Goal: Task Accomplishment & Management: Manage account settings

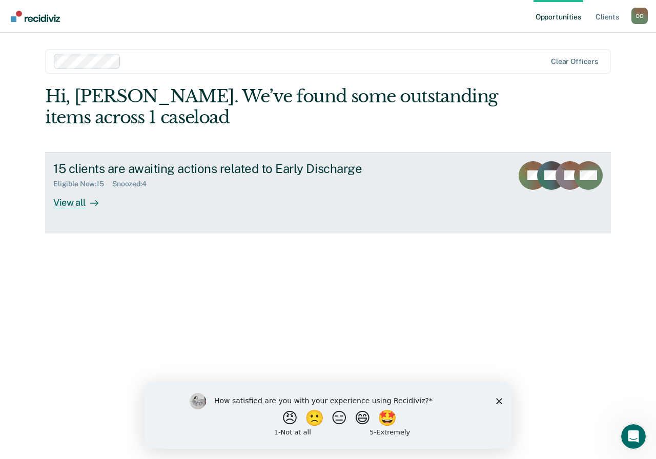
click at [74, 206] on div "View all" at bounding box center [81, 198] width 57 height 20
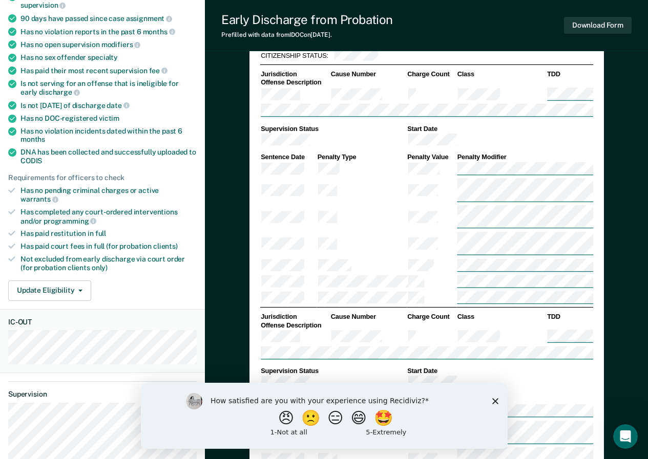
scroll to position [102, 0]
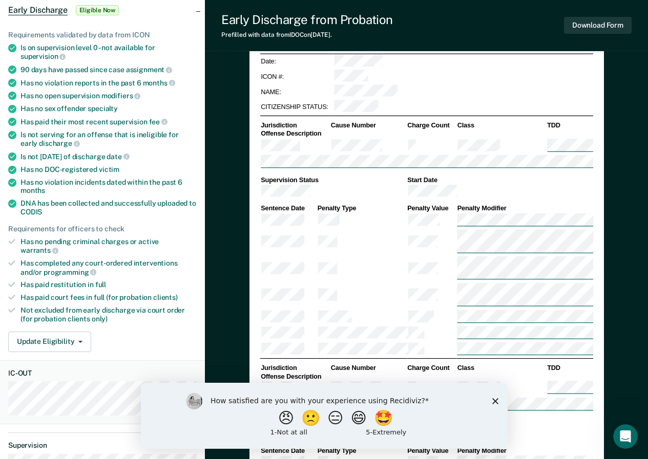
click at [495, 403] on icon "Close survey" at bounding box center [495, 401] width 6 height 6
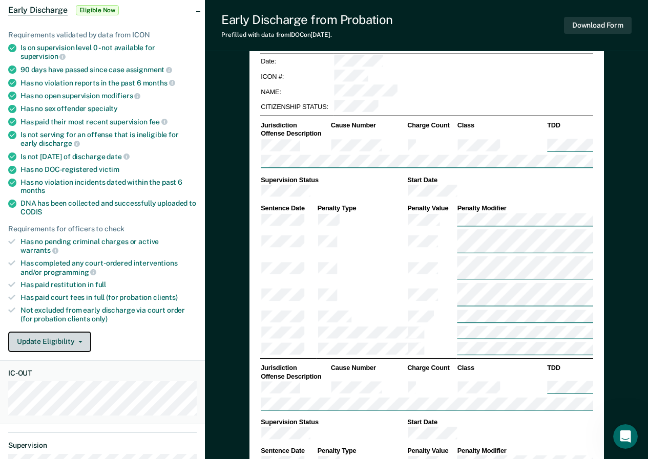
click at [51, 332] on button "Update Eligibility" at bounding box center [49, 342] width 83 height 20
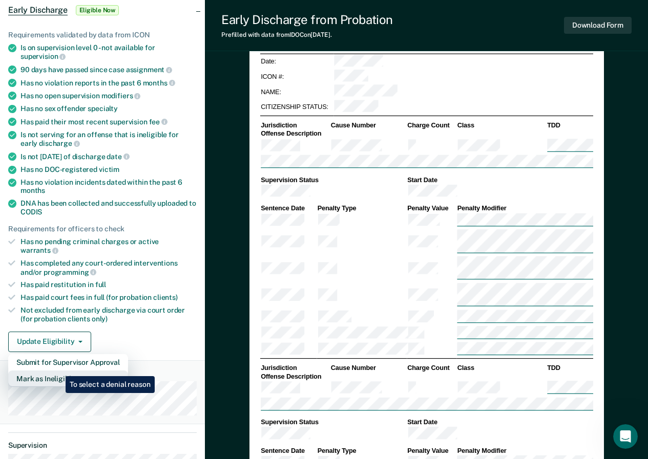
click at [57, 371] on button "Mark as Ineligible" at bounding box center [68, 379] width 120 height 16
type textarea "x"
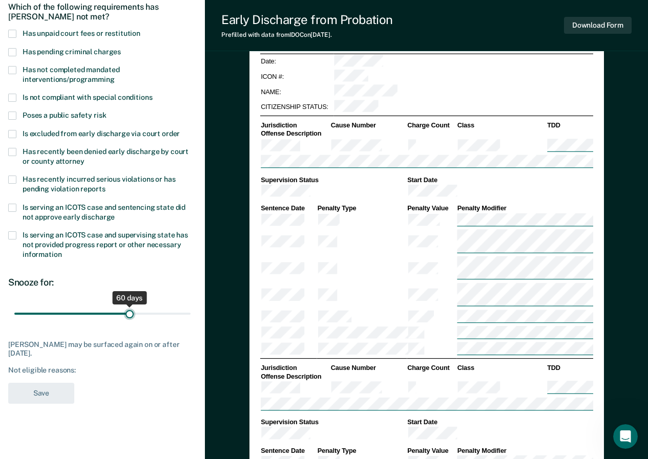
drag, startPoint x: 75, startPoint y: 315, endPoint x: 130, endPoint y: 318, distance: 54.8
type input "60"
click at [130, 318] on input "range" at bounding box center [102, 314] width 176 height 18
click at [67, 371] on div "Not eligible reasons:" at bounding box center [102, 370] width 188 height 9
click at [18, 37] on label "Has unpaid court fees or restitution" at bounding box center [102, 35] width 188 height 10
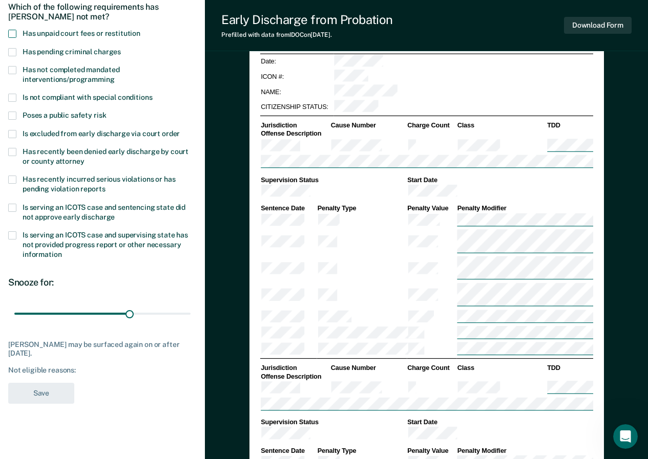
click at [140, 30] on input "Has unpaid court fees or restitution" at bounding box center [140, 30] width 0 height 0
click at [46, 393] on button "Save" at bounding box center [41, 393] width 66 height 21
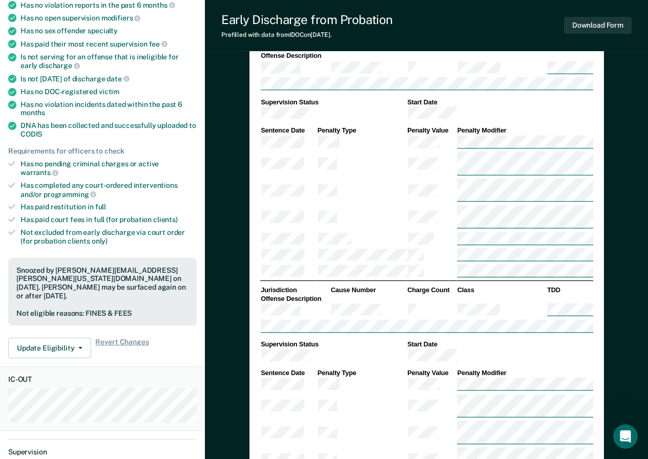
scroll to position [0, 0]
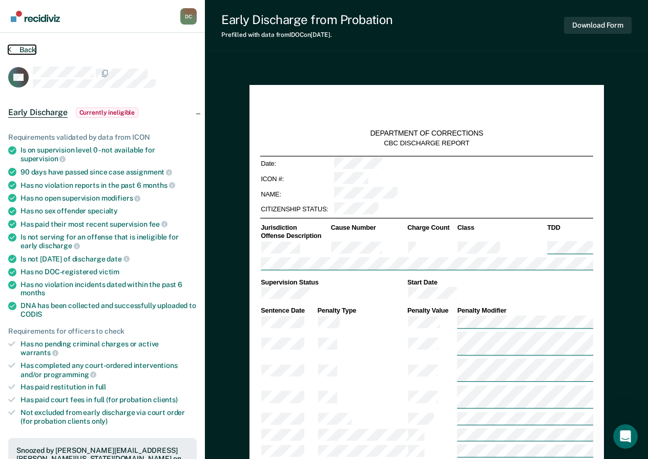
click at [11, 48] on icon at bounding box center [9, 49] width 3 height 8
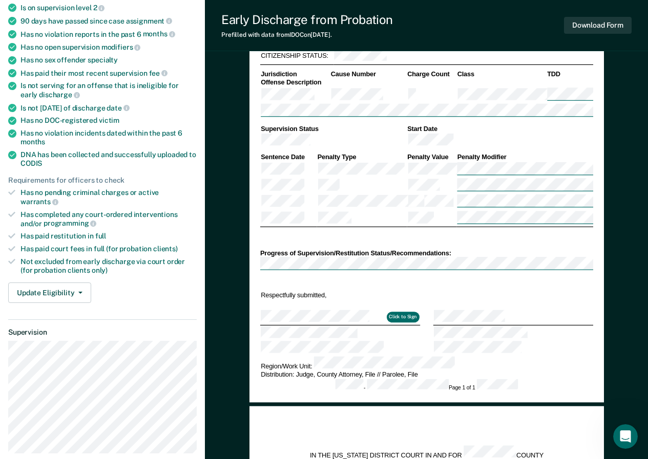
scroll to position [51, 0]
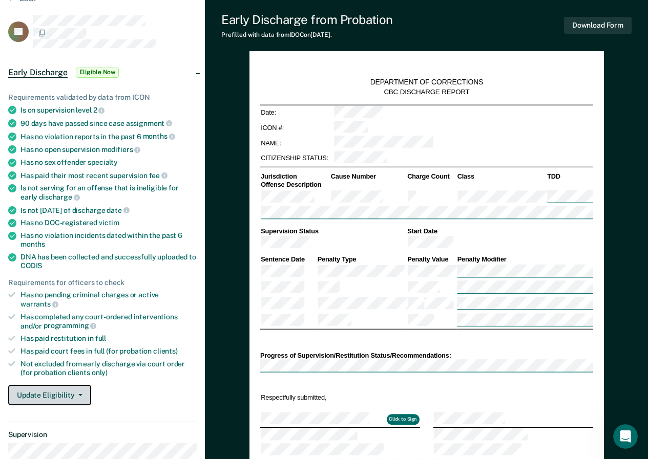
click at [61, 385] on button "Update Eligibility" at bounding box center [49, 395] width 83 height 20
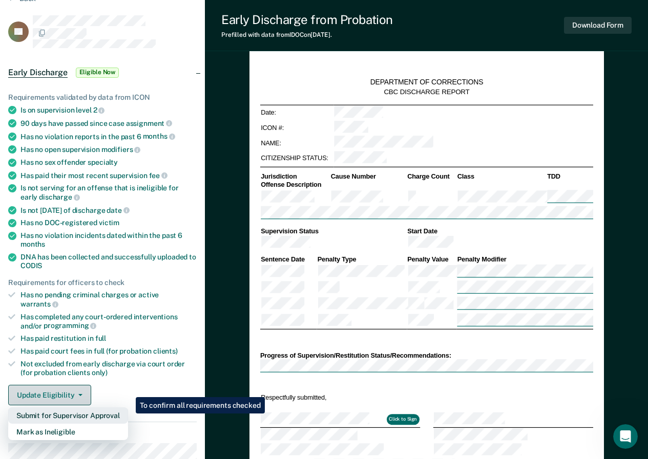
scroll to position [154, 0]
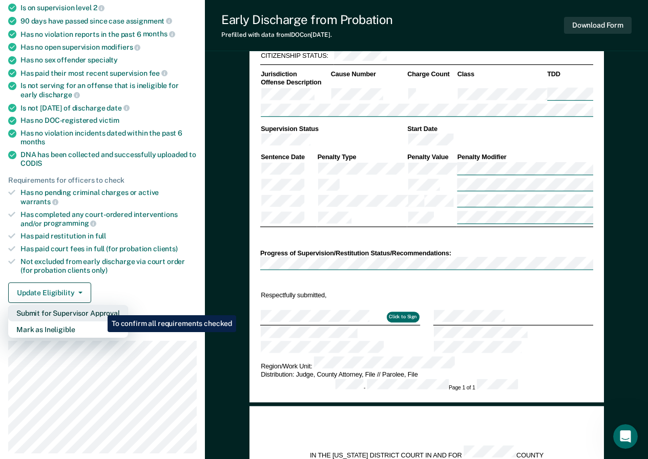
click at [100, 308] on button "Submit for Supervisor Approval" at bounding box center [68, 313] width 120 height 16
type textarea "x"
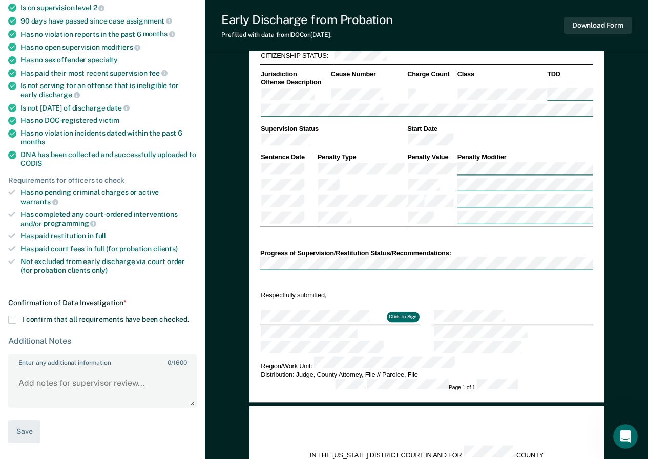
click at [12, 316] on span at bounding box center [12, 320] width 8 height 8
click at [189, 316] on input "I confirm that all requirements have been checked." at bounding box center [189, 316] width 0 height 0
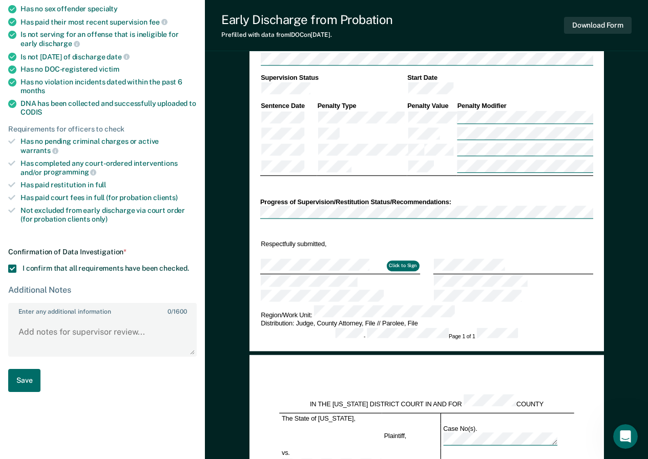
scroll to position [256, 0]
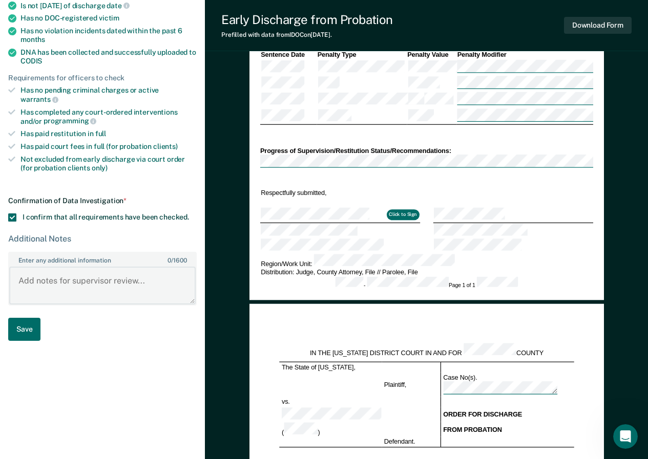
click at [75, 268] on textarea "Enter any additional information 0 / 1600" at bounding box center [102, 286] width 186 height 38
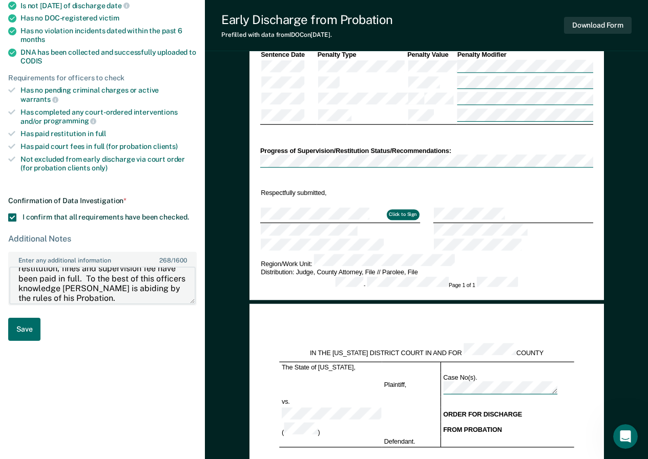
type textarea "[PERSON_NAME] has no pending criminal charges, has completed all court ordered …"
click at [389, 210] on button "Click to Sign" at bounding box center [402, 215] width 33 height 10
click at [397, 210] on button "Click to Sign" at bounding box center [402, 215] width 33 height 10
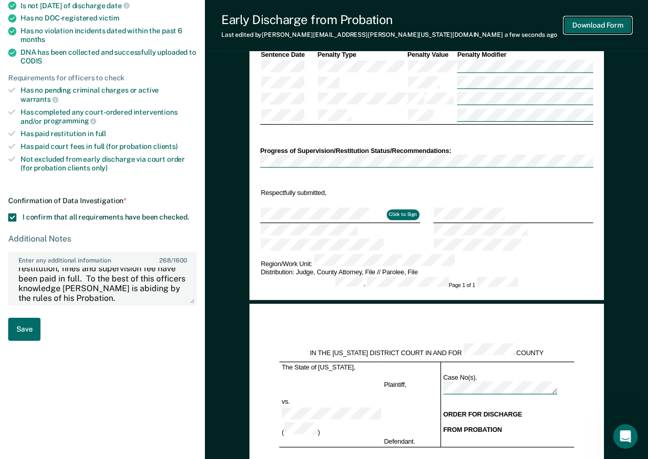
click at [608, 24] on button "Download Form" at bounding box center [598, 25] width 68 height 17
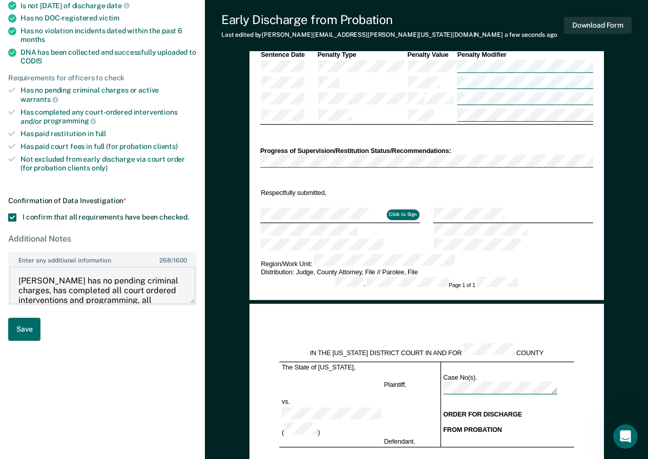
drag, startPoint x: 132, startPoint y: 288, endPoint x: 5, endPoint y: 264, distance: 129.3
click at [5, 264] on section "Back LE Early Discharge Eligible Now Requirements validated by data from ICON I…" at bounding box center [102, 65] width 205 height 577
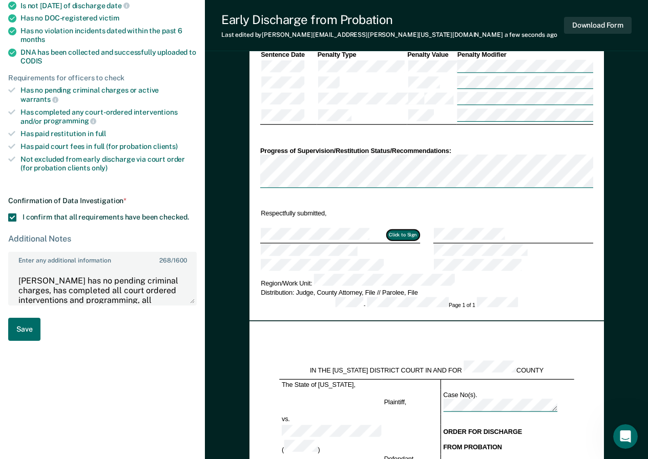
click at [405, 230] on button "Click to Sign" at bounding box center [402, 235] width 33 height 10
click at [356, 243] on td at bounding box center [340, 250] width 160 height 15
click at [284, 218] on td at bounding box center [340, 223] width 160 height 10
click at [392, 230] on button "Click to Sign" at bounding box center [402, 235] width 33 height 10
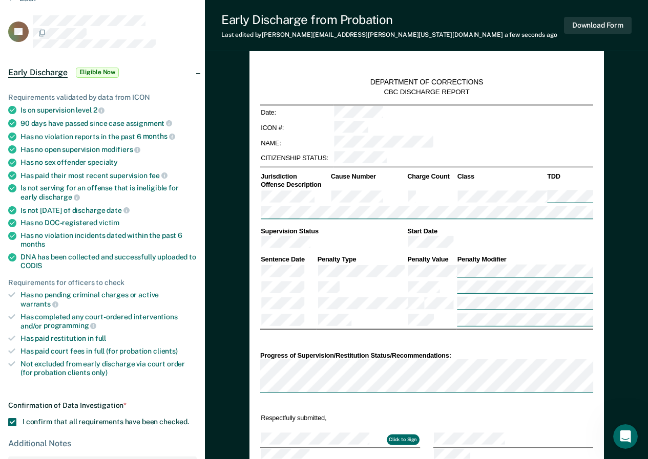
scroll to position [205, 0]
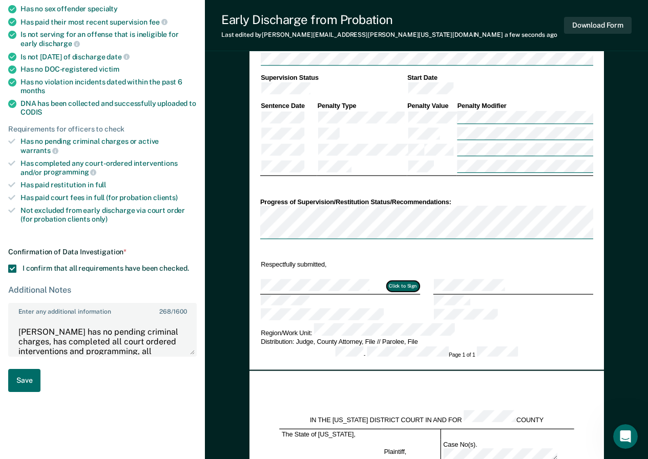
click at [407, 281] on button "Click to Sign" at bounding box center [402, 286] width 33 height 10
click at [406, 281] on button "Click to Sign" at bounding box center [402, 286] width 33 height 10
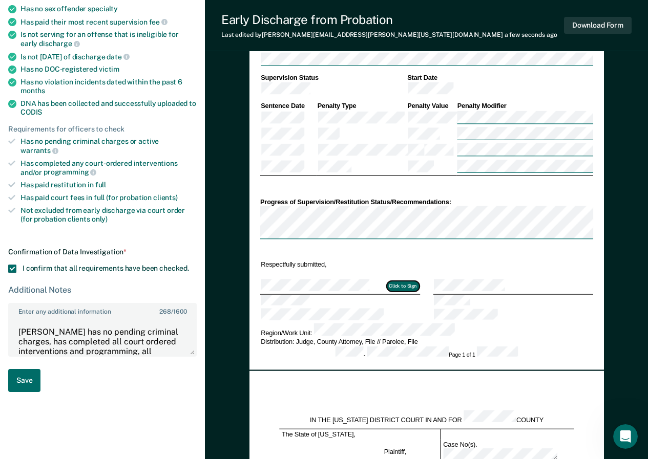
click at [406, 281] on button "Click to Sign" at bounding box center [402, 286] width 33 height 10
click at [580, 23] on button "Download Form" at bounding box center [598, 25] width 68 height 17
drag, startPoint x: 416, startPoint y: 206, endPoint x: 407, endPoint y: 214, distance: 11.6
click at [407, 214] on div "DEPARTMENT OF CORRECTIONS CBC DISCHARGE REPORT Date: ICON #: NAME: CITIZENSHIP …" at bounding box center [426, 125] width 333 height 468
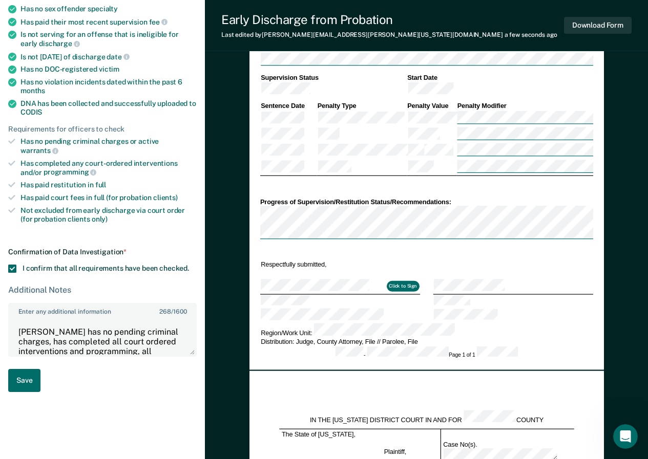
type textarea "x"
click at [589, 22] on button "Download Form" at bounding box center [598, 25] width 68 height 17
drag, startPoint x: 409, startPoint y: 249, endPoint x: 157, endPoint y: 430, distance: 310.5
click at [271, 416] on div "DEPARTMENT OF CORRECTIONS CBC DISCHARGE REPORT Date: ICON #: NAME: CITIZENSHIP …" at bounding box center [426, 342] width 354 height 934
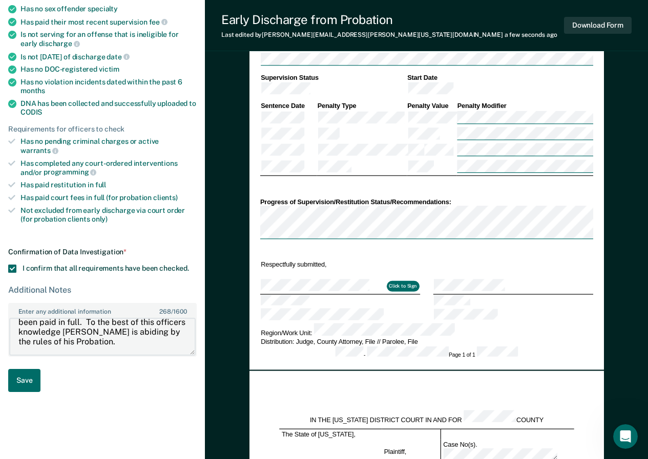
click at [129, 332] on textarea "[PERSON_NAME] has no pending criminal charges, has completed all court ordered …" at bounding box center [102, 337] width 186 height 38
paste textarea "and is a good candidate for early discharge."
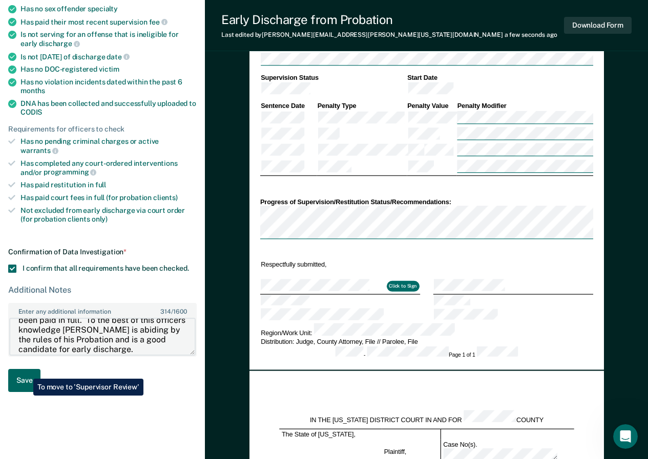
type textarea "[PERSON_NAME] has no pending criminal charges, has completed all court ordered …"
click at [26, 371] on button "Save" at bounding box center [24, 380] width 32 height 23
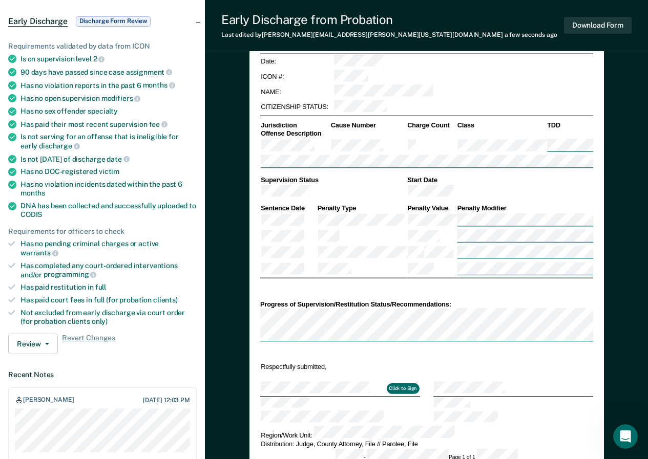
scroll to position [205, 0]
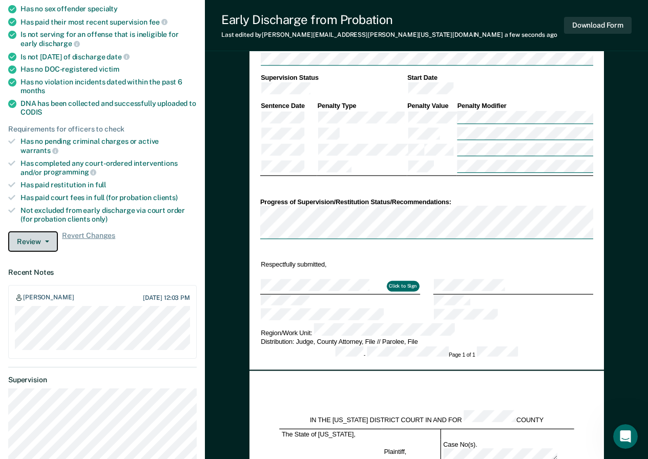
click at [28, 231] on button "Review" at bounding box center [33, 241] width 50 height 20
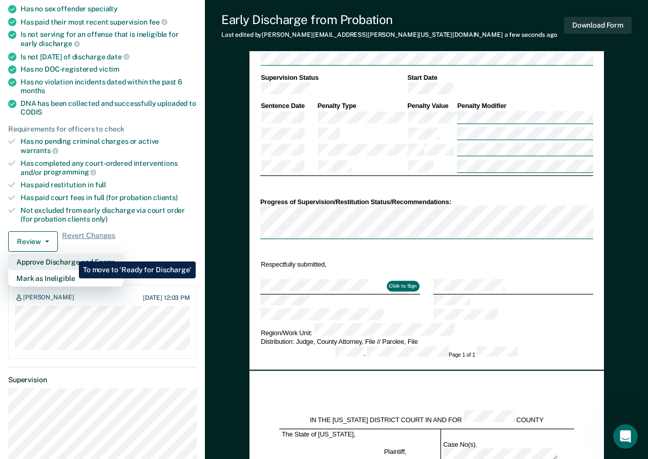
click at [71, 254] on button "Approve Discharge and Forms" at bounding box center [65, 262] width 115 height 16
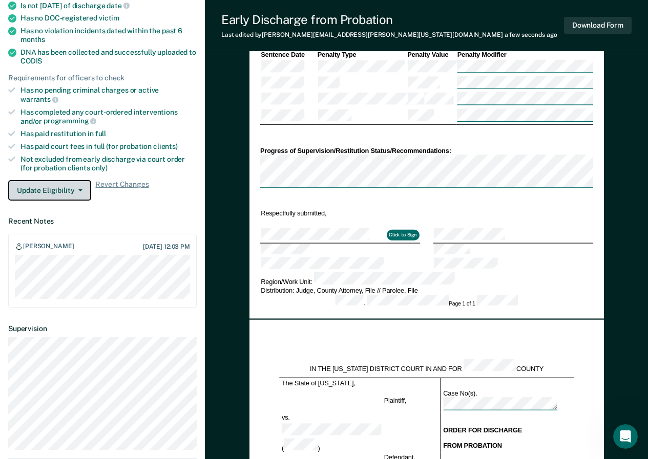
scroll to position [0, 0]
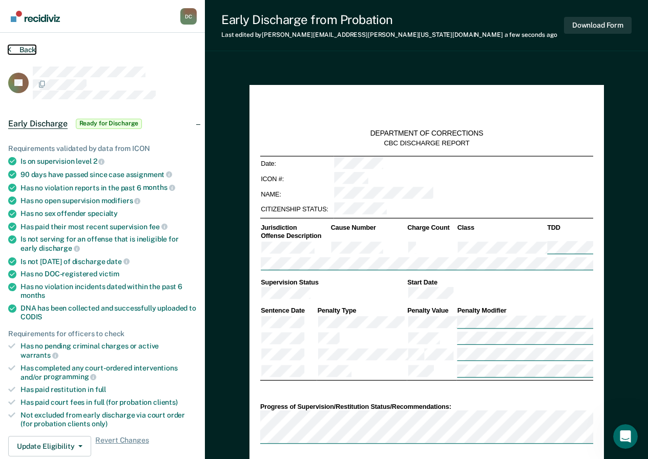
click at [11, 47] on icon at bounding box center [9, 49] width 3 height 8
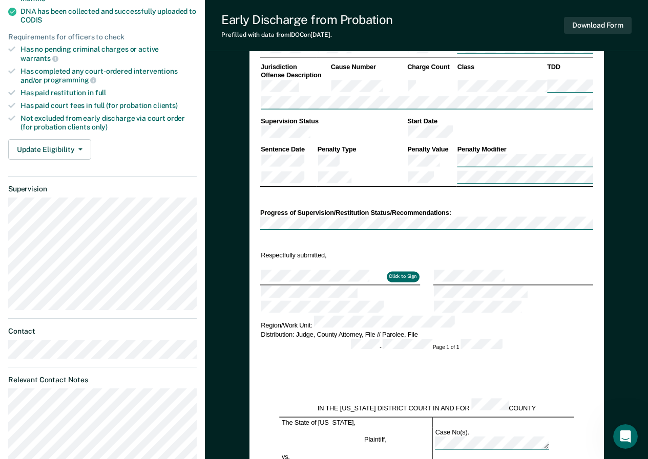
scroll to position [205, 0]
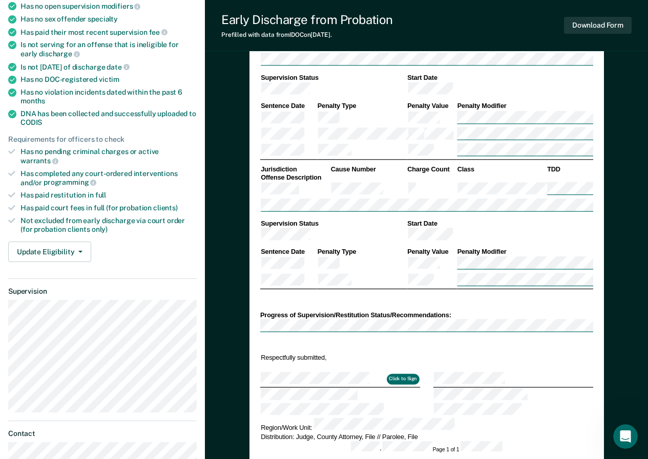
click at [309, 387] on td at bounding box center [340, 394] width 160 height 15
click at [298, 387] on td at bounding box center [340, 394] width 160 height 15
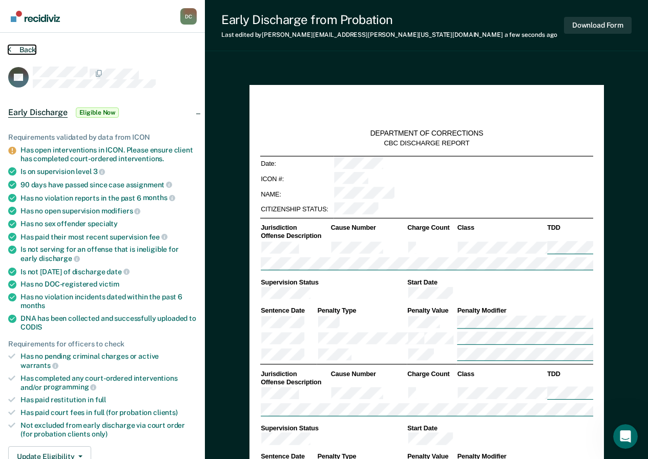
click at [10, 48] on icon at bounding box center [9, 49] width 3 height 8
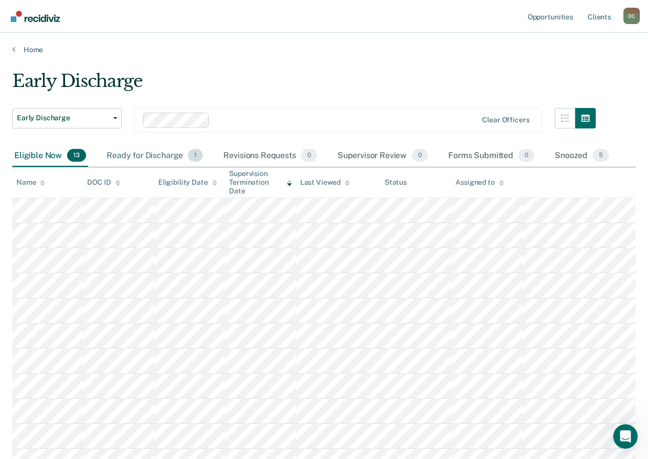
click at [152, 157] on div "Ready for Discharge 1" at bounding box center [154, 156] width 100 height 23
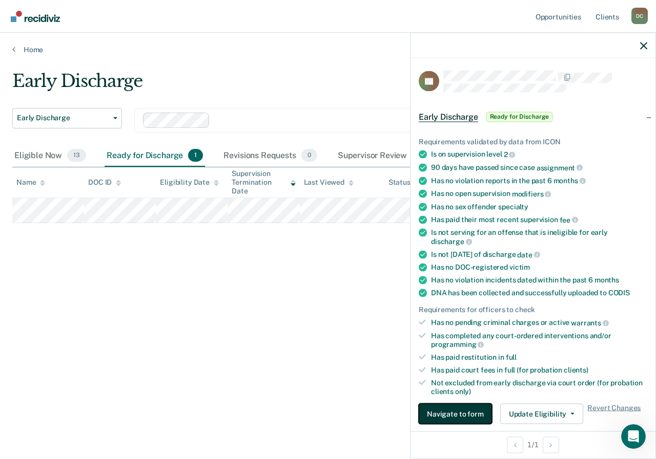
click at [457, 414] on button "Navigate to form" at bounding box center [454, 414] width 73 height 20
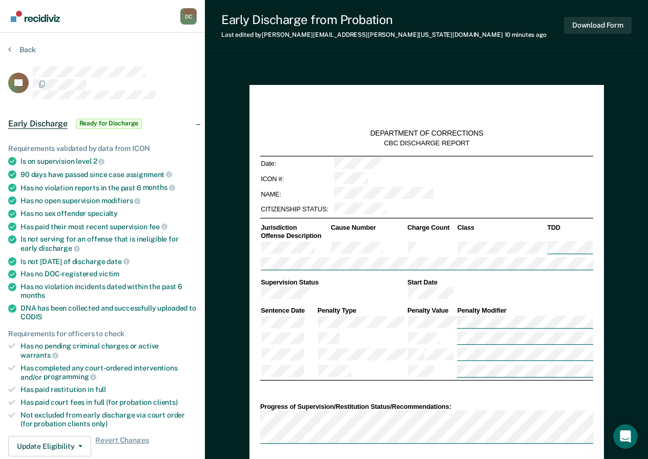
click at [250, 378] on div "DEPARTMENT OF CORRECTIONS CBC DISCHARGE REPORT Date: ICON #: NAME: CITIZENSHIP …" at bounding box center [426, 331] width 354 height 492
click at [12, 50] on button "Back" at bounding box center [22, 49] width 28 height 9
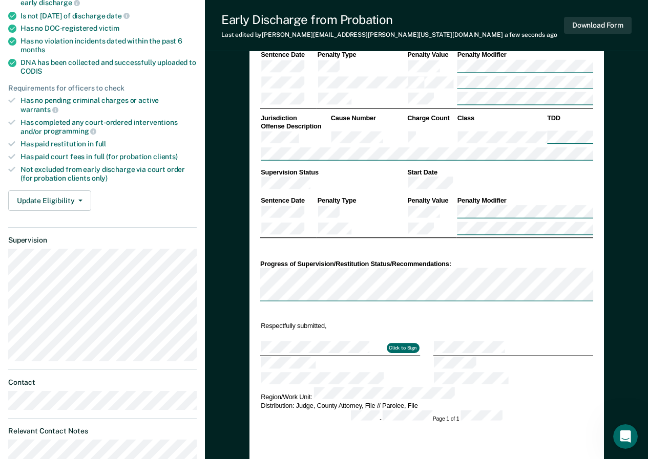
scroll to position [205, 0]
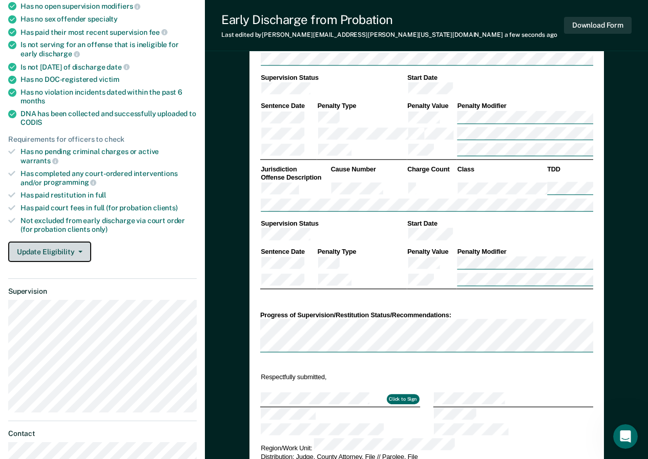
click at [48, 242] on button "Update Eligibility" at bounding box center [49, 252] width 83 height 20
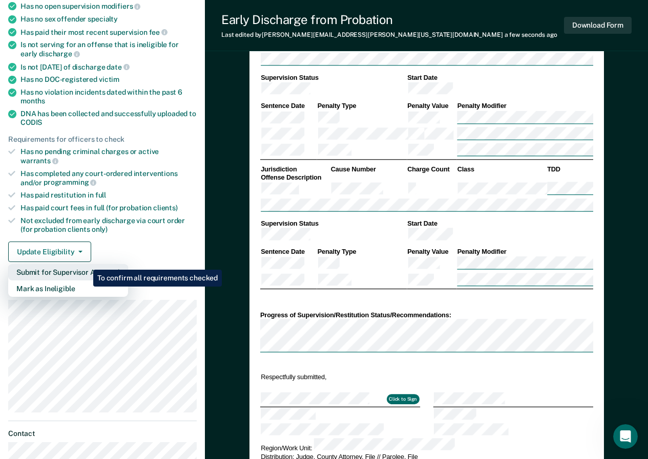
click at [86, 264] on button "Submit for Supervisor Approval" at bounding box center [68, 272] width 120 height 16
type textarea "x"
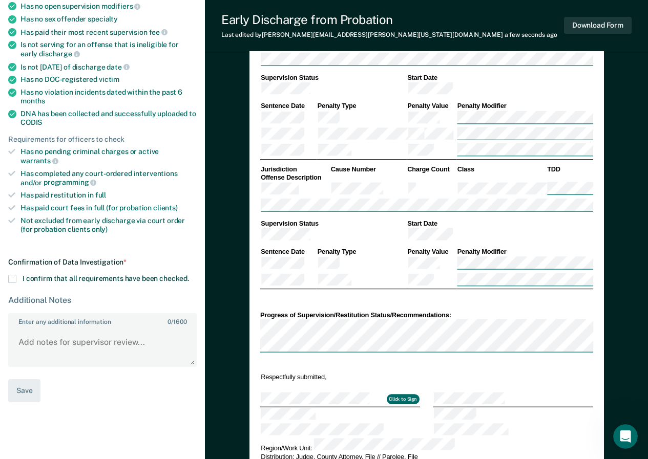
click at [9, 275] on span at bounding box center [12, 279] width 8 height 8
click at [189, 275] on input "I confirm that all requirements have been checked." at bounding box center [189, 275] width 0 height 0
click at [28, 332] on textarea "Enter any additional information 0 / 1600" at bounding box center [102, 347] width 186 height 38
click at [252, 286] on div "DEPARTMENT OF CORRECTIONS CBC DISCHARGE REPORT Date: ICON #: NAME: CITIZENSHIP …" at bounding box center [426, 182] width 354 height 605
click at [29, 331] on textarea "Enter any additional information 0 / 1600" at bounding box center [102, 347] width 186 height 38
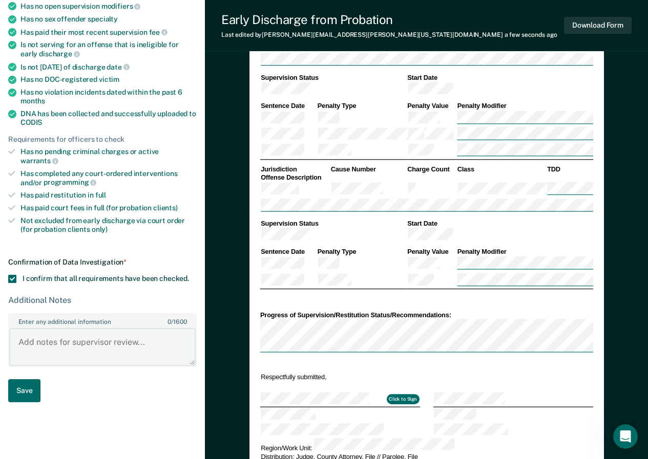
paste textarea "[PERSON_NAME] has no pending criminal charges, has completed all court ordered …"
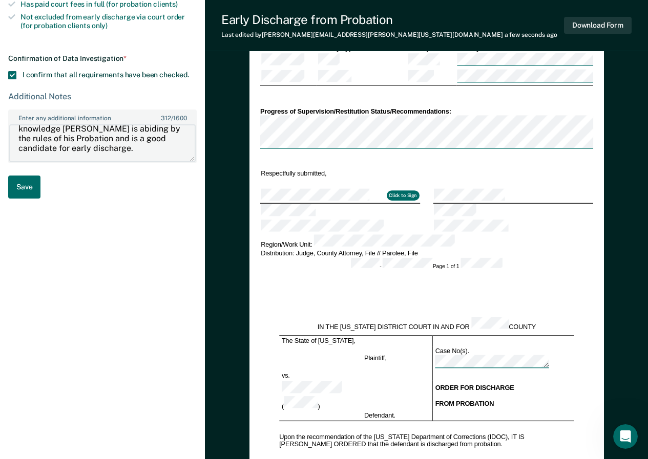
scroll to position [153, 0]
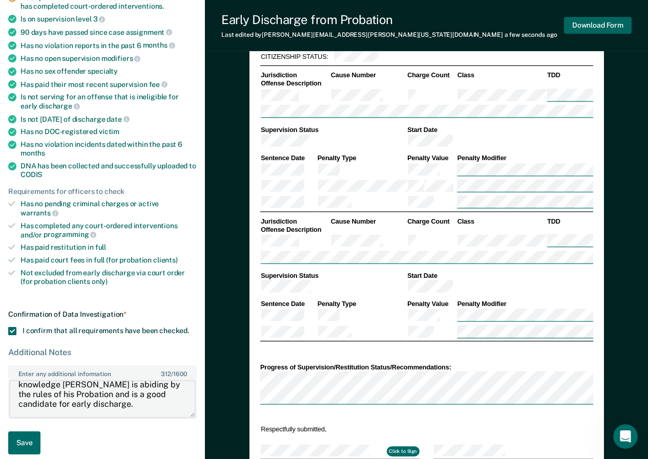
type textarea "[PERSON_NAME] has no pending criminal charges, has completed all court ordered …"
click at [582, 26] on button "Download Form" at bounding box center [598, 25] width 68 height 17
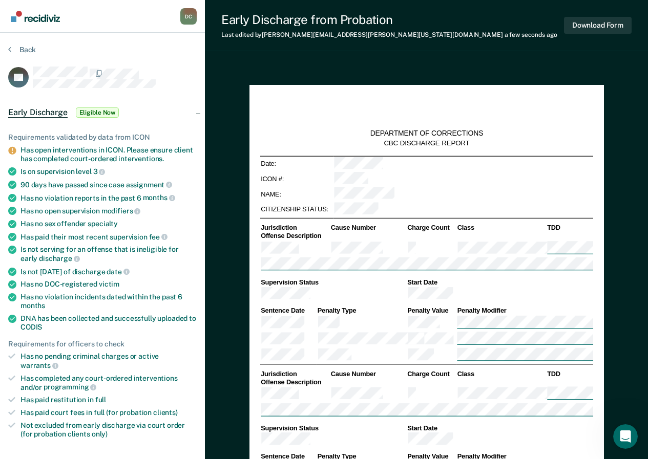
scroll to position [256, 0]
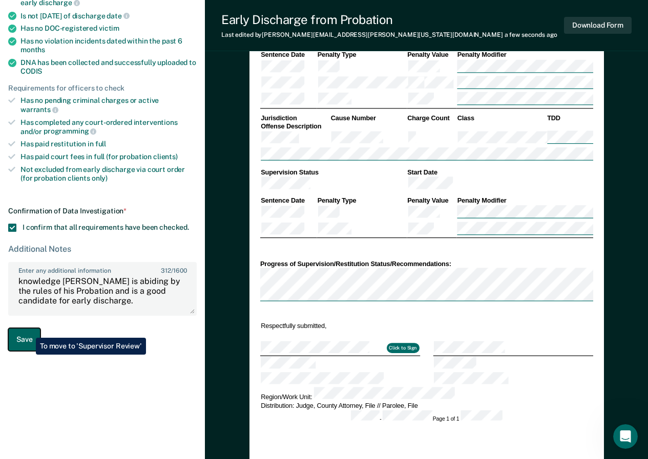
click at [28, 330] on button "Save" at bounding box center [24, 339] width 32 height 23
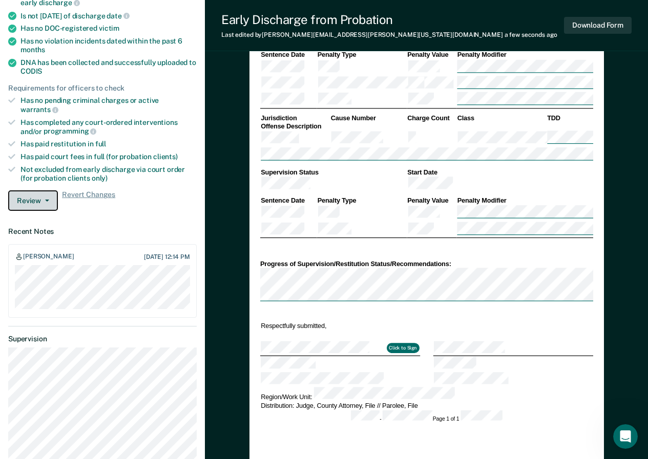
click at [49, 192] on button "Review" at bounding box center [33, 201] width 50 height 20
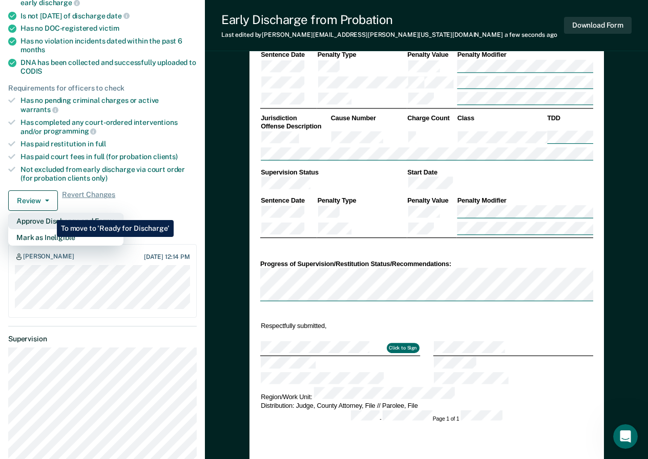
click at [49, 213] on button "Approve Discharge and Forms" at bounding box center [65, 221] width 115 height 16
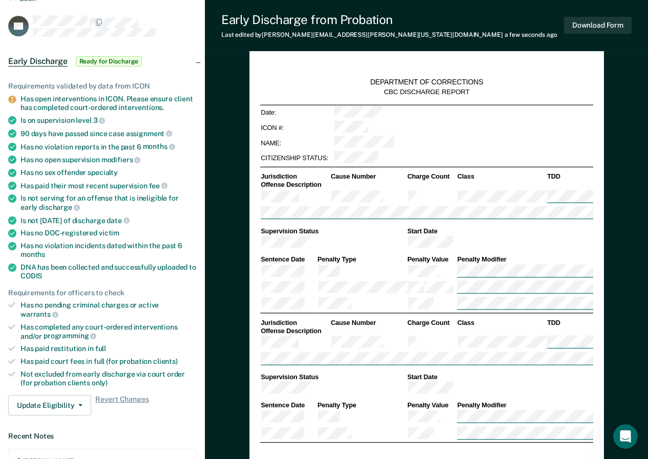
scroll to position [0, 0]
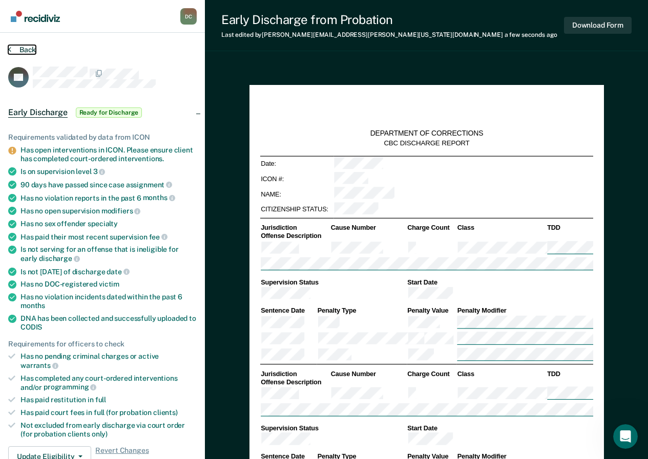
click at [11, 47] on icon at bounding box center [9, 49] width 3 height 8
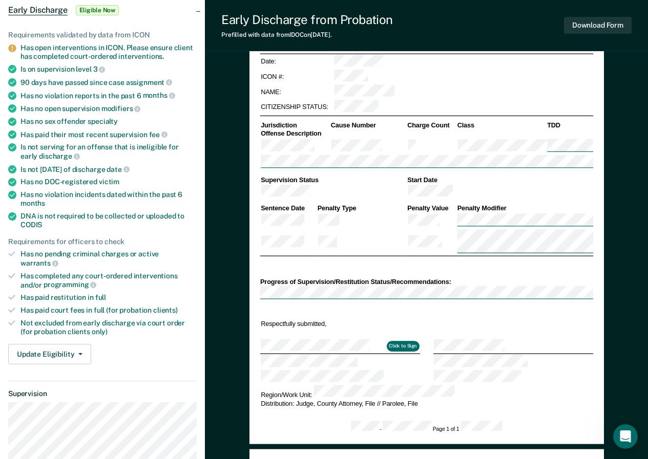
scroll to position [154, 0]
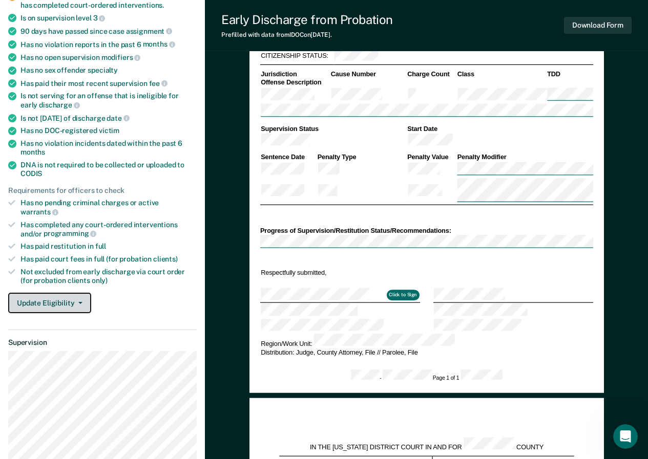
click at [58, 293] on button "Update Eligibility" at bounding box center [49, 303] width 83 height 20
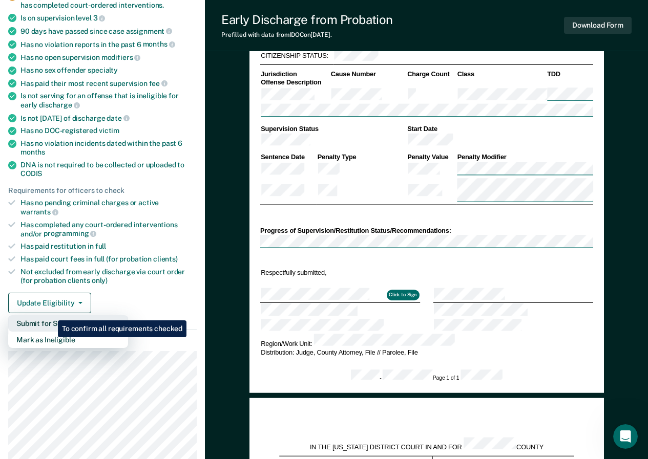
click at [50, 315] on button "Submit for Supervisor Approval" at bounding box center [68, 323] width 120 height 16
type textarea "x"
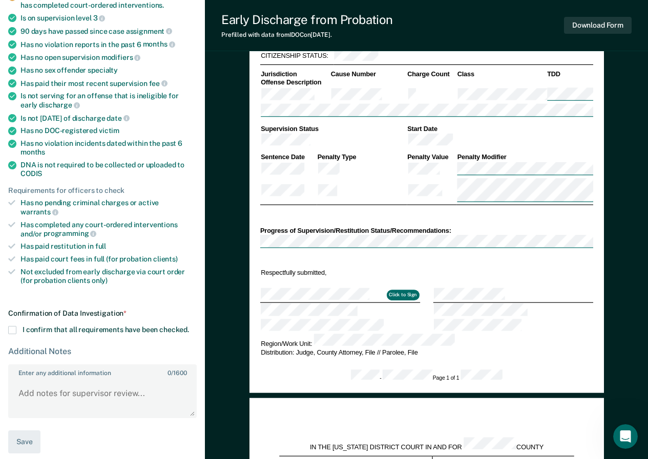
click at [11, 326] on span at bounding box center [12, 330] width 8 height 8
click at [189, 326] on input "I confirm that all requirements have been checked." at bounding box center [189, 326] width 0 height 0
click at [25, 380] on textarea "Enter any additional information 0 / 1600" at bounding box center [102, 399] width 186 height 38
paste textarea "[PERSON_NAME] has no pending criminal charges, has completed all court ordered …"
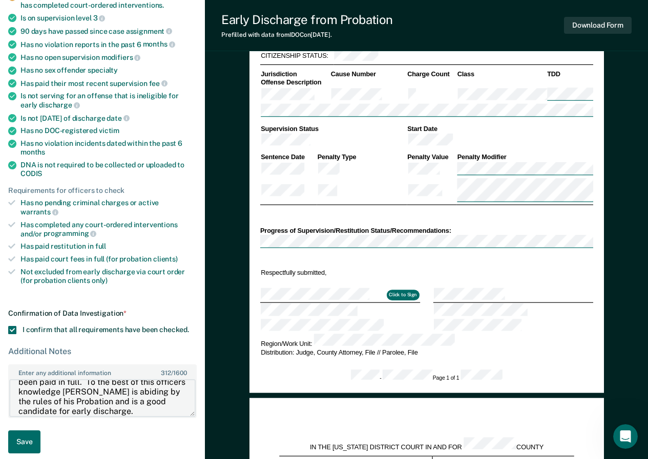
scroll to position [0, 0]
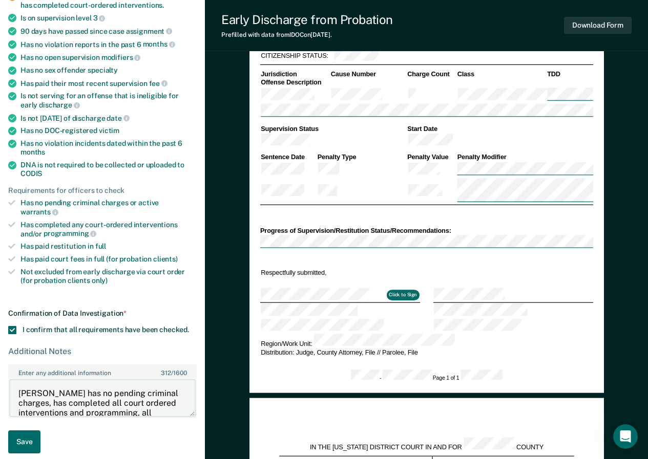
click at [61, 383] on textarea "[PERSON_NAME] has no pending criminal charges, has completed all court ordered …" at bounding box center [102, 399] width 186 height 38
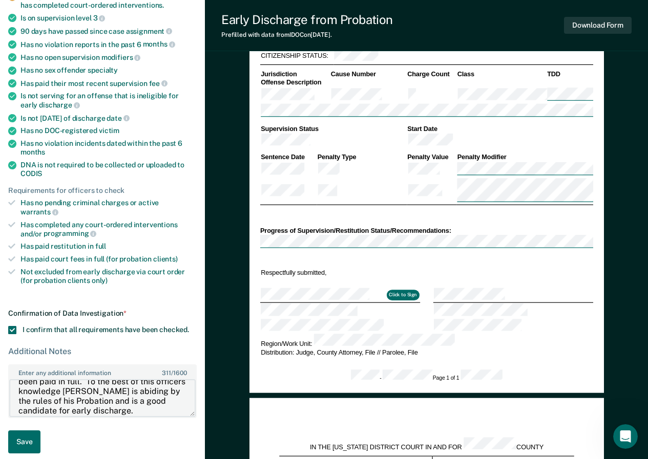
click at [136, 380] on textarea "[PERSON_NAME] has no pending criminal charges, has completed all court ordered …" at bounding box center [102, 399] width 186 height 38
type textarea "[PERSON_NAME] has no pending criminal charges, has completed all court ordered …"
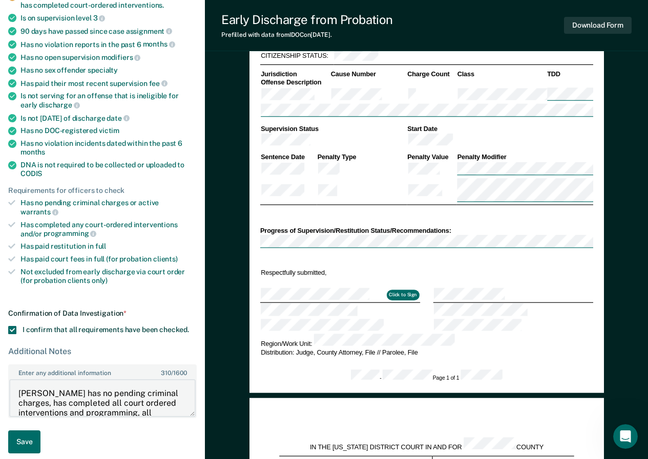
drag, startPoint x: 139, startPoint y: 397, endPoint x: 11, endPoint y: 362, distance: 132.8
click at [11, 365] on div "Enter any additional information 310 / 1600 [PERSON_NAME] has no pending crimin…" at bounding box center [102, 392] width 188 height 54
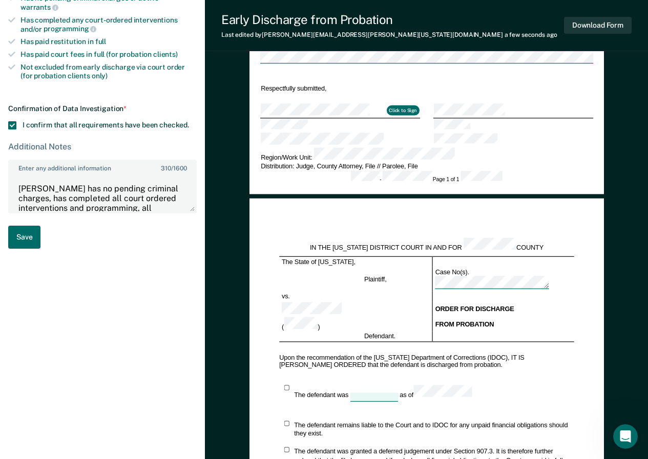
scroll to position [256, 0]
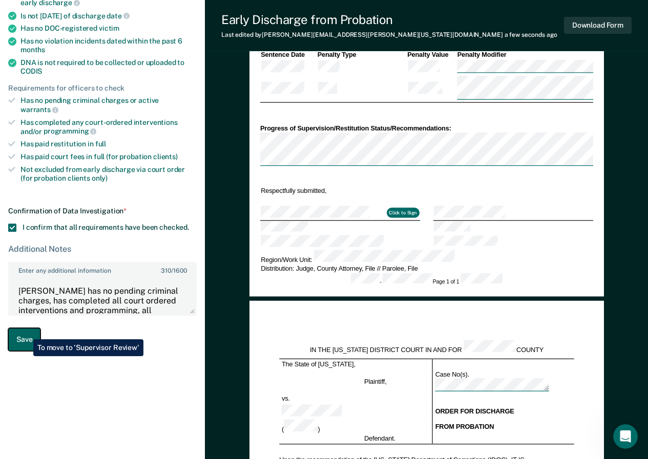
click at [26, 332] on button "Save" at bounding box center [24, 339] width 32 height 23
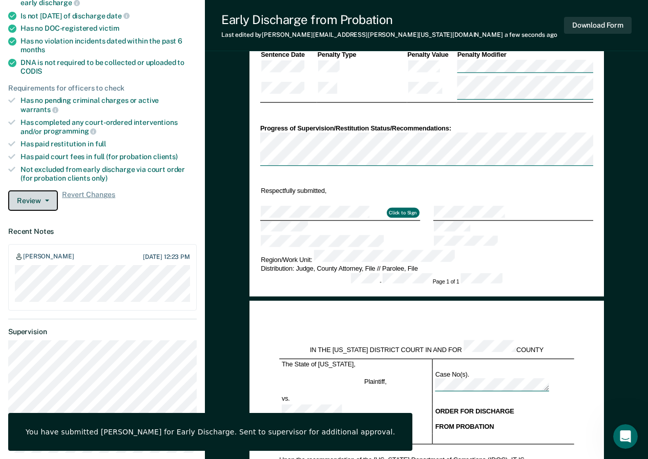
click at [29, 192] on button "Review" at bounding box center [33, 201] width 50 height 20
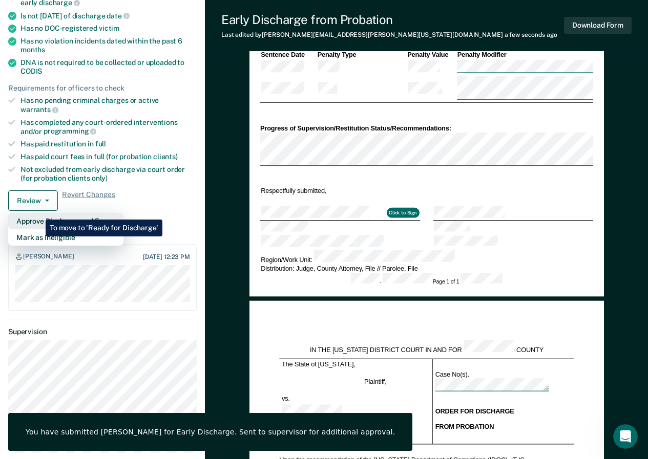
click at [38, 213] on button "Approve Discharge and Forms" at bounding box center [65, 221] width 115 height 16
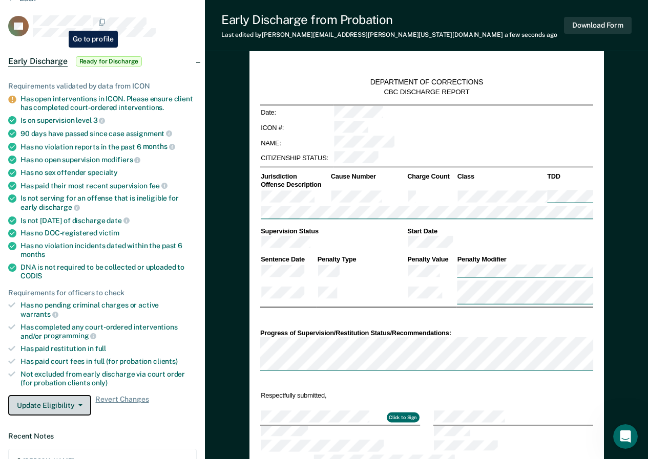
scroll to position [0, 0]
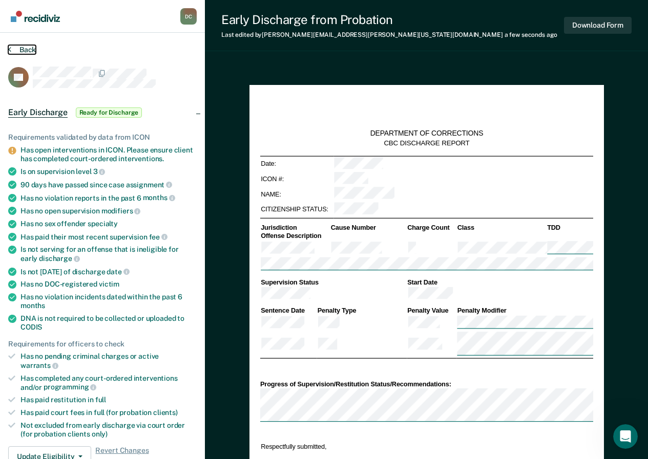
click at [11, 48] on icon at bounding box center [9, 49] width 3 height 8
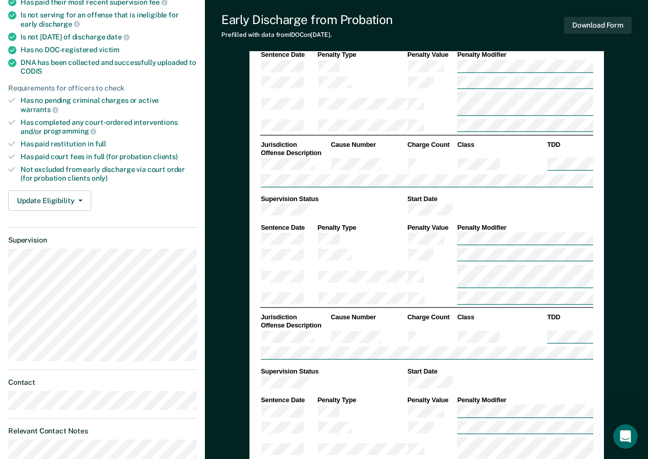
scroll to position [205, 0]
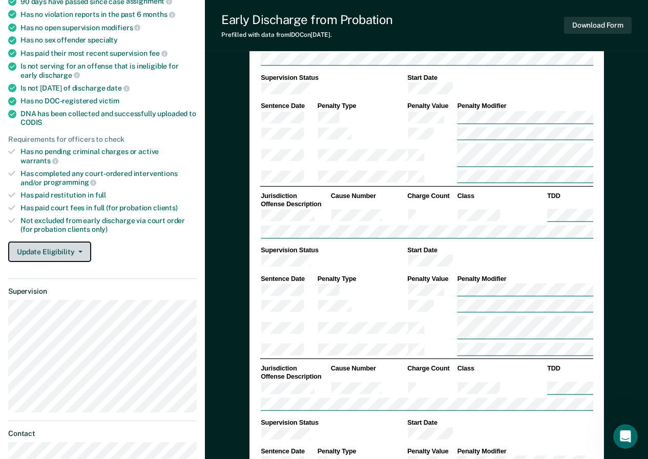
click at [58, 242] on button "Update Eligibility" at bounding box center [49, 252] width 83 height 20
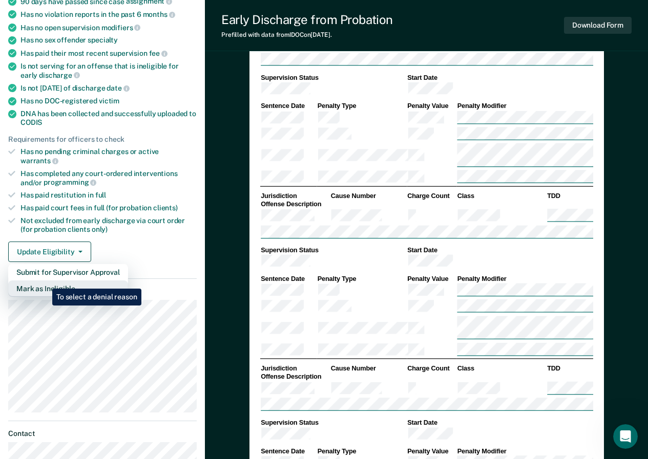
click at [45, 281] on button "Mark as Ineligible" at bounding box center [68, 289] width 120 height 16
type textarea "x"
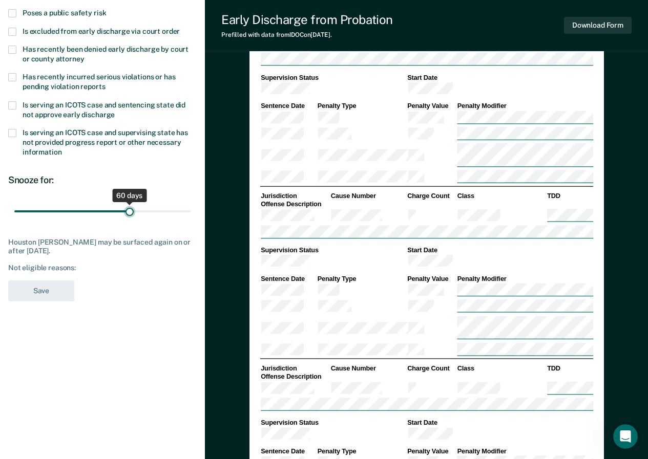
drag, startPoint x: 73, startPoint y: 210, endPoint x: 129, endPoint y: 208, distance: 55.8
type input "60"
click at [129, 208] on input "range" at bounding box center [102, 211] width 176 height 18
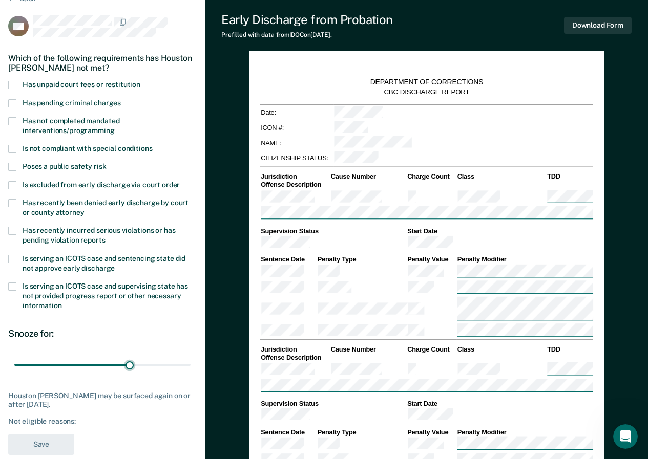
scroll to position [0, 0]
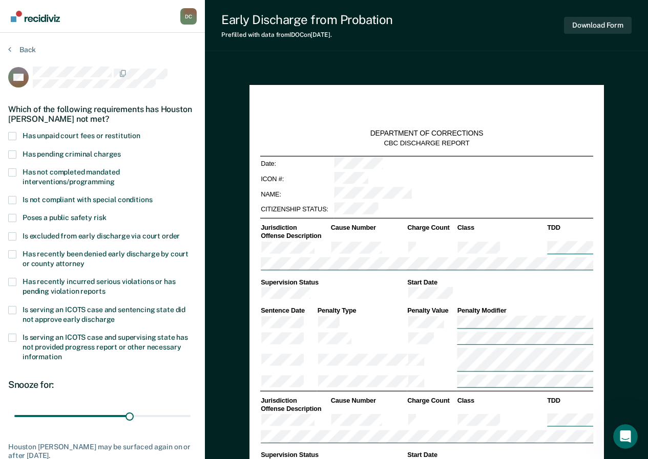
click at [16, 137] on label "Has unpaid court fees or restitution" at bounding box center [102, 137] width 188 height 10
click at [140, 132] on input "Has unpaid court fees or restitution" at bounding box center [140, 132] width 0 height 0
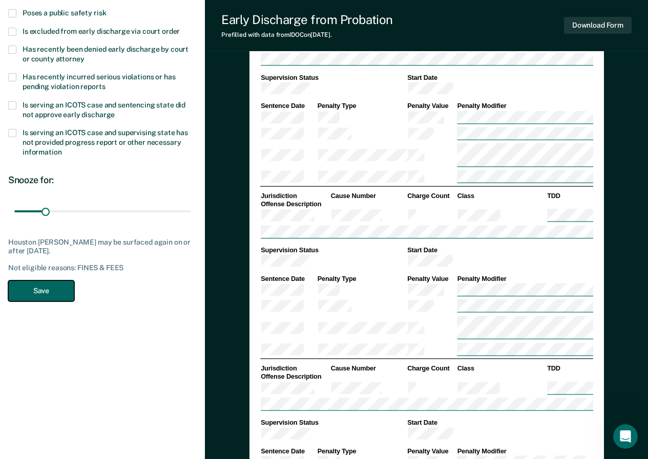
click at [63, 292] on button "Save" at bounding box center [41, 291] width 66 height 21
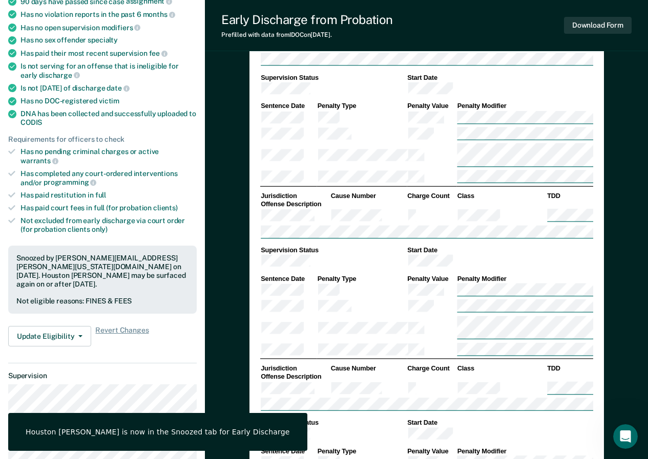
scroll to position [0, 0]
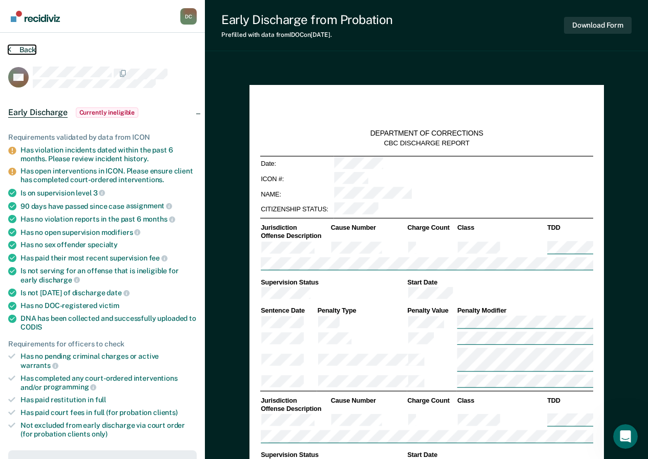
click at [11, 50] on icon at bounding box center [9, 49] width 3 height 8
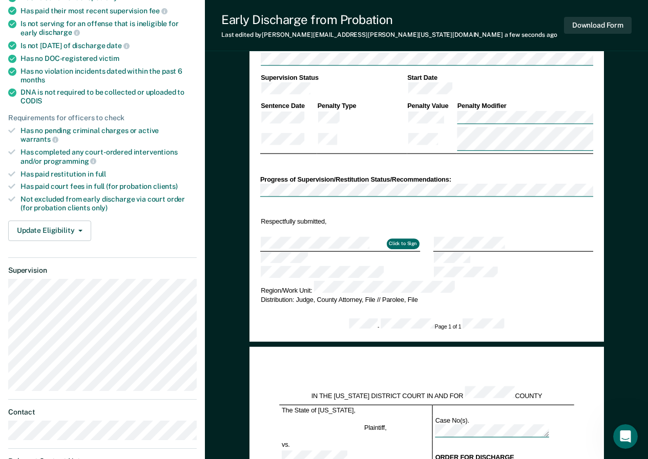
scroll to position [154, 0]
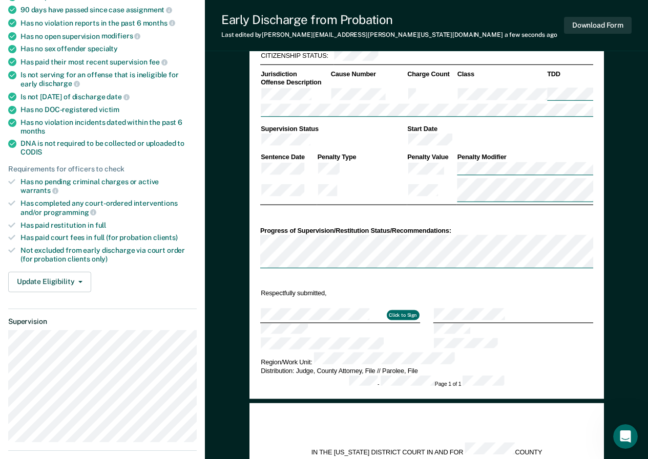
click at [252, 208] on div "DEPARTMENT OF CORRECTIONS CBC DISCHARGE REPORT Date: ICON #: NAME: CITIZENSHIP …" at bounding box center [426, 165] width 354 height 468
click at [64, 272] on button "Update Eligibility" at bounding box center [49, 282] width 83 height 20
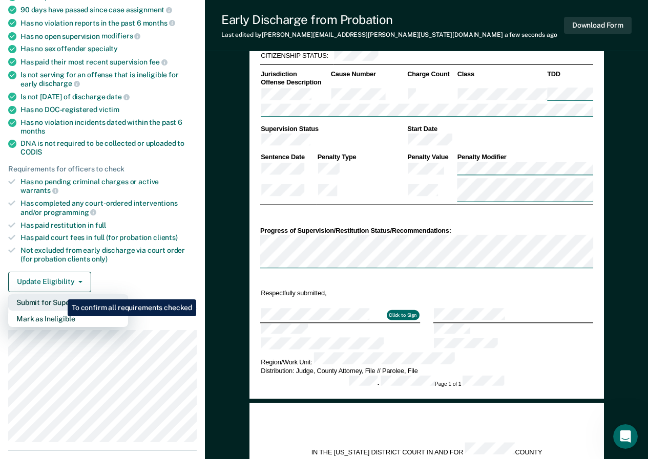
click at [60, 294] on button "Submit for Supervisor Approval" at bounding box center [68, 302] width 120 height 16
type textarea "x"
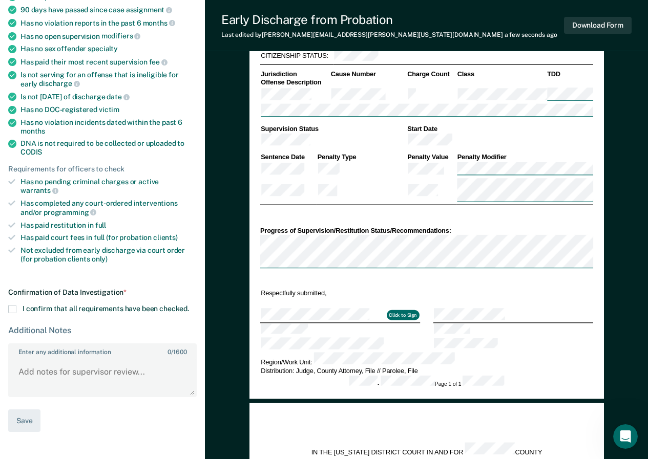
click at [14, 305] on span at bounding box center [12, 309] width 8 height 8
click at [189, 305] on input "I confirm that all requirements have been checked." at bounding box center [189, 305] width 0 height 0
click at [46, 360] on textarea "Enter any additional information 0 / 1600" at bounding box center [102, 377] width 186 height 38
paste textarea "[PERSON_NAME] has no pending criminal charges, has completed all court ordered …"
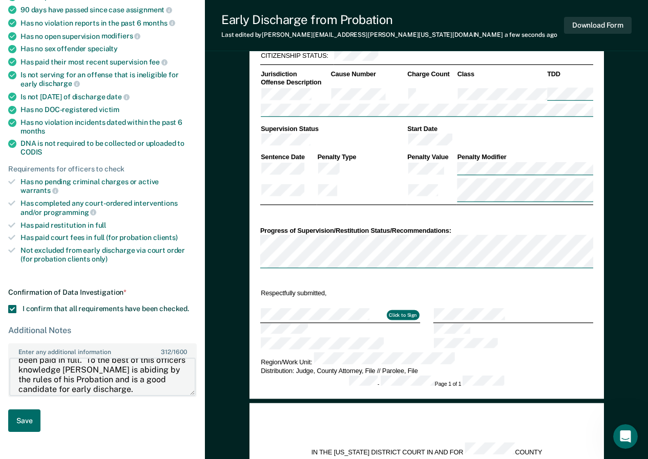
scroll to position [205, 0]
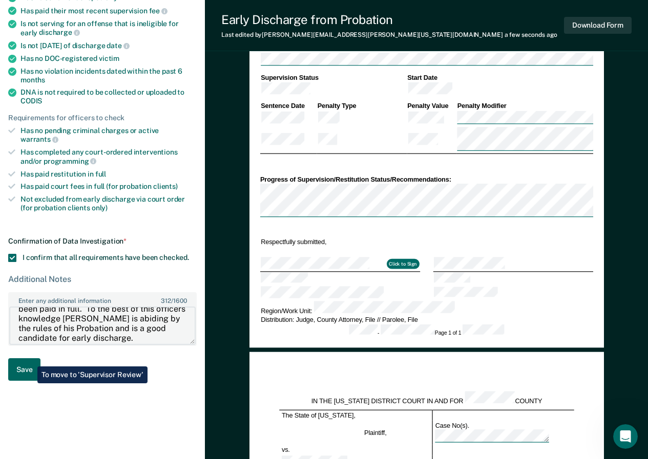
type textarea "[PERSON_NAME] has no pending criminal charges, has completed all court ordered …"
click at [27, 359] on button "Save" at bounding box center [24, 370] width 32 height 23
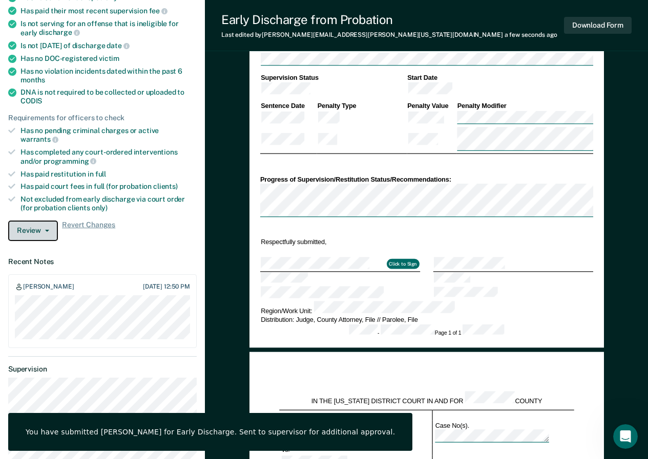
click at [32, 222] on button "Review" at bounding box center [33, 231] width 50 height 20
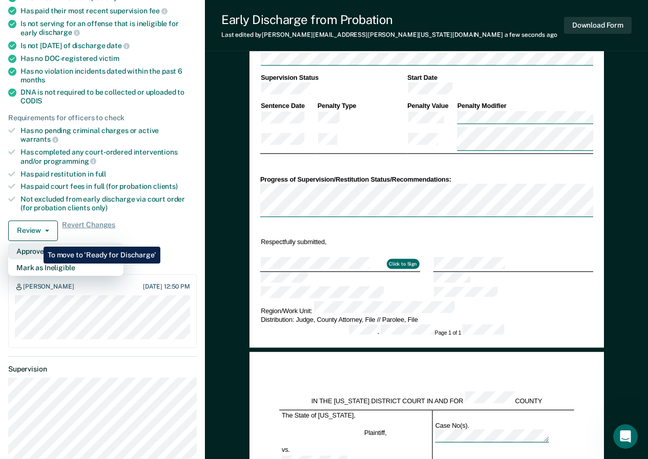
click at [36, 243] on button "Approve Discharge and Forms" at bounding box center [65, 251] width 115 height 16
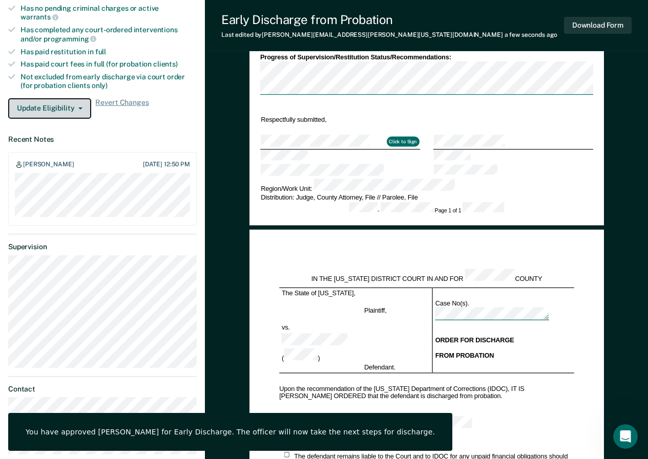
scroll to position [0, 0]
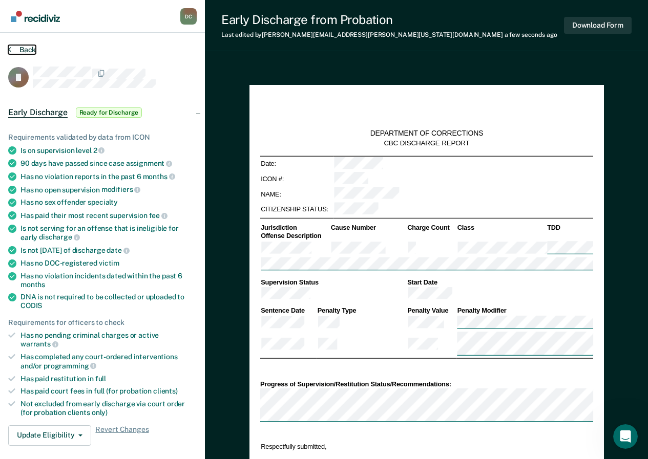
click at [12, 51] on button "Back" at bounding box center [22, 49] width 28 height 9
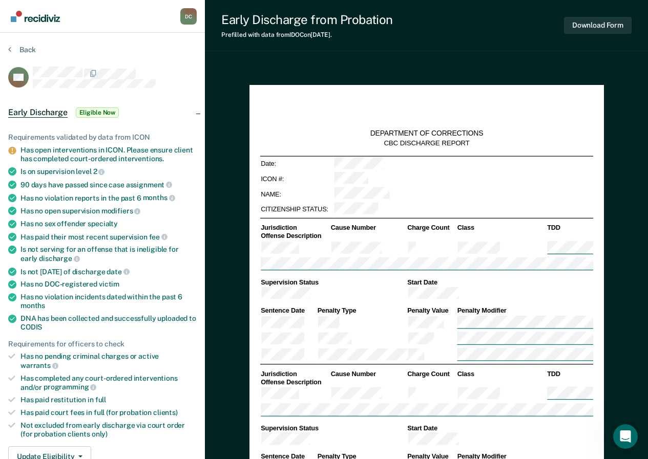
scroll to position [51, 0]
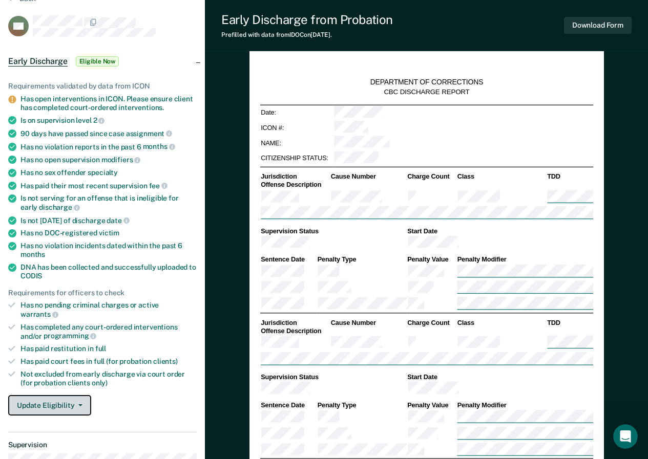
click at [47, 398] on button "Update Eligibility" at bounding box center [49, 405] width 83 height 20
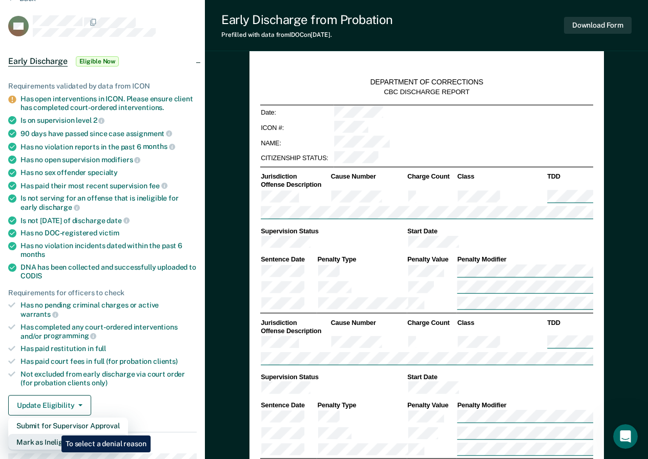
click at [53, 434] on button "Mark as Ineligible" at bounding box center [68, 442] width 120 height 16
type textarea "x"
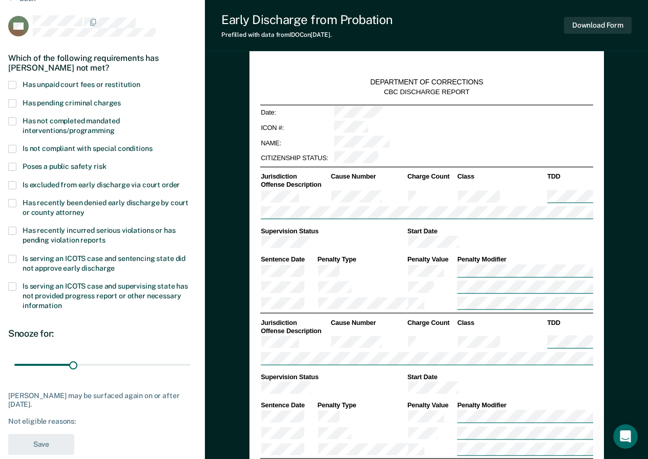
click at [11, 120] on span at bounding box center [12, 121] width 8 height 8
click at [115, 127] on input "Has not completed mandated interventions/programming" at bounding box center [115, 127] width 0 height 0
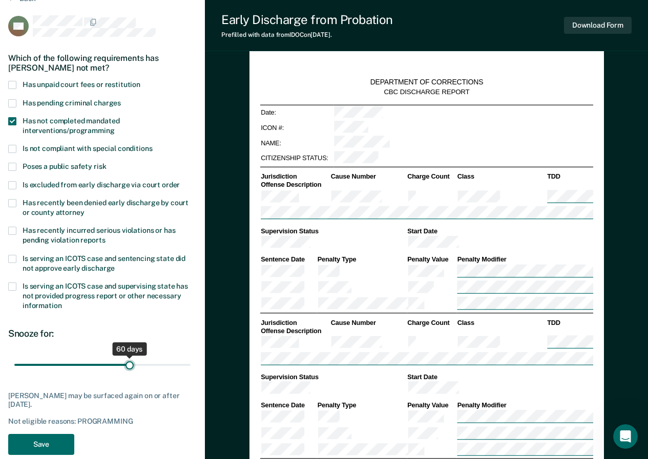
drag, startPoint x: 75, startPoint y: 365, endPoint x: 130, endPoint y: 365, distance: 54.3
type input "60"
click at [130, 365] on input "range" at bounding box center [102, 365] width 176 height 18
click at [55, 444] on button "Save" at bounding box center [41, 444] width 66 height 21
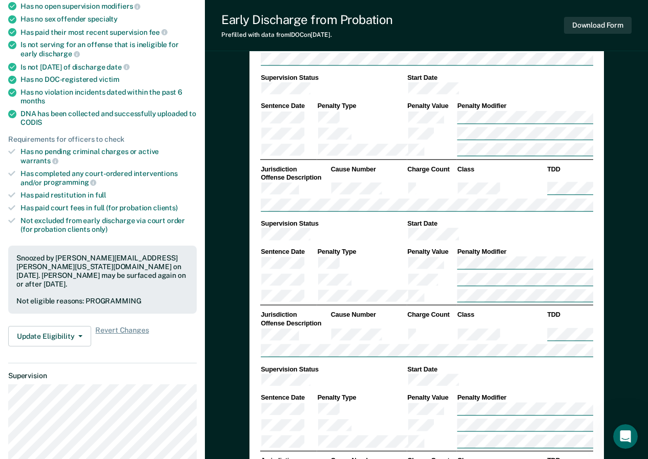
scroll to position [0, 0]
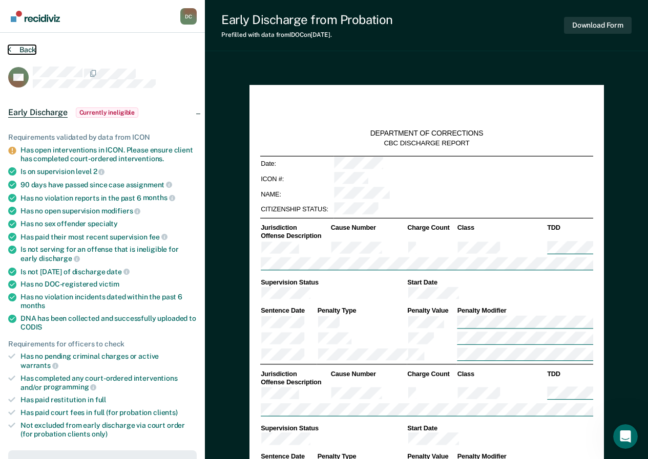
click at [10, 50] on icon at bounding box center [9, 49] width 3 height 8
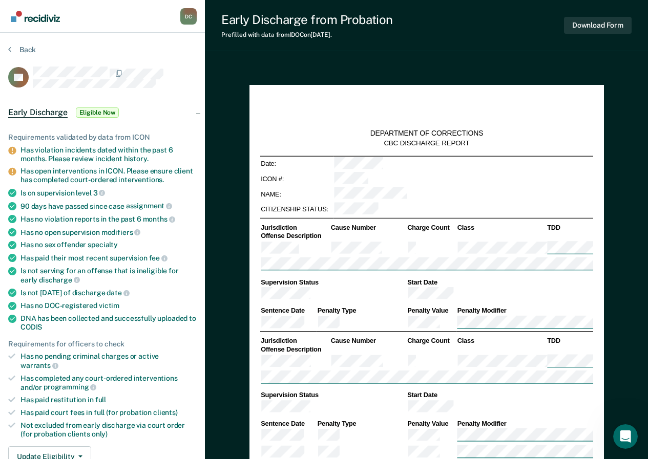
scroll to position [102, 0]
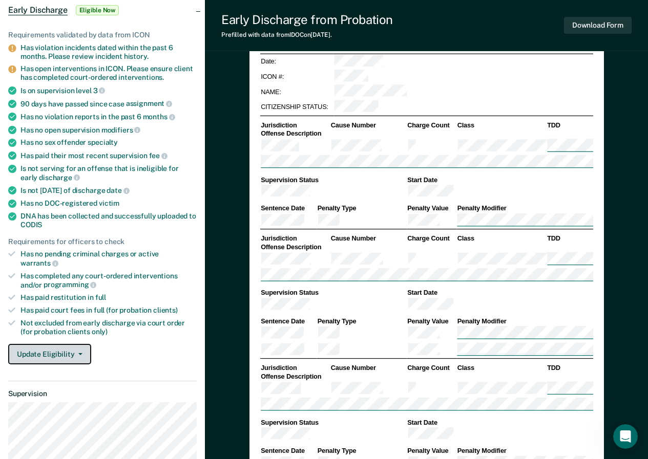
click at [66, 345] on button "Update Eligibility" at bounding box center [49, 354] width 83 height 20
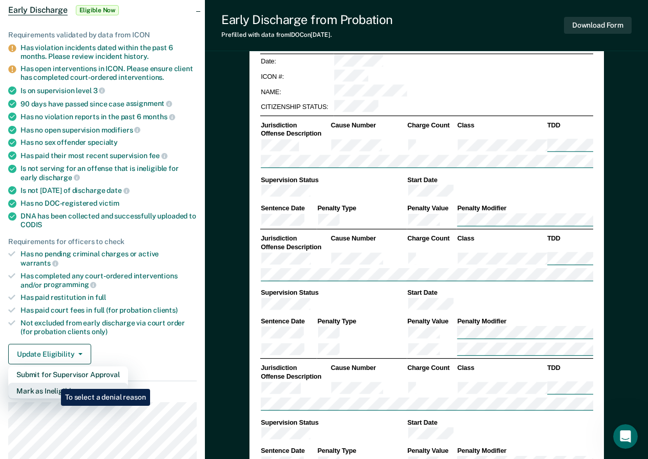
click at [53, 383] on button "Mark as Ineligible" at bounding box center [68, 391] width 120 height 16
type textarea "x"
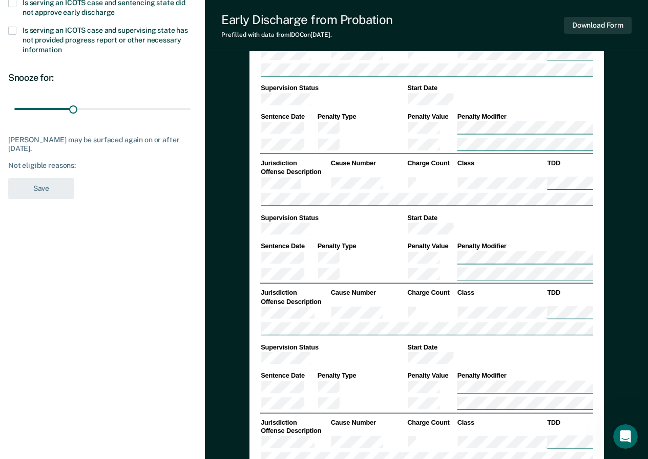
scroll to position [0, 0]
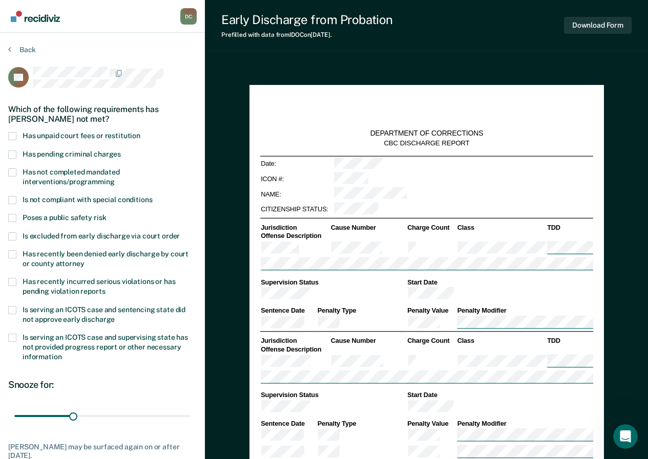
click at [14, 153] on span at bounding box center [12, 155] width 8 height 8
click at [121, 151] on input "Has pending criminal charges" at bounding box center [121, 151] width 0 height 0
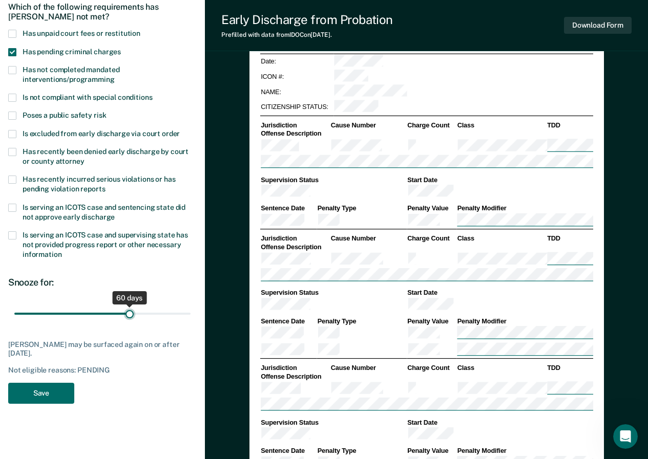
drag, startPoint x: 72, startPoint y: 311, endPoint x: 131, endPoint y: 315, distance: 58.5
type input "60"
click at [131, 315] on input "range" at bounding box center [102, 314] width 176 height 18
click at [61, 391] on button "Save" at bounding box center [41, 393] width 66 height 21
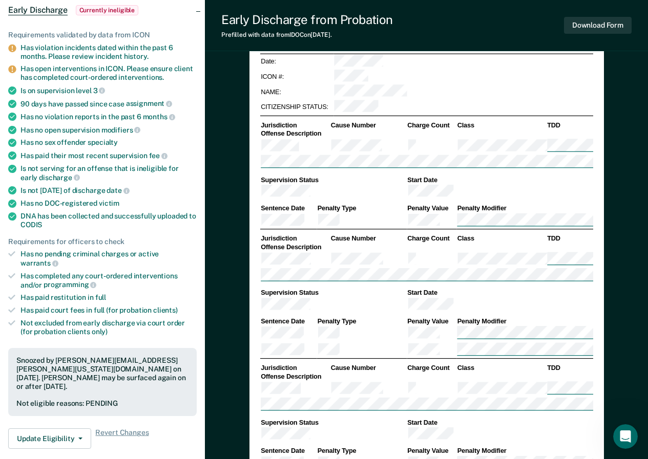
scroll to position [0, 0]
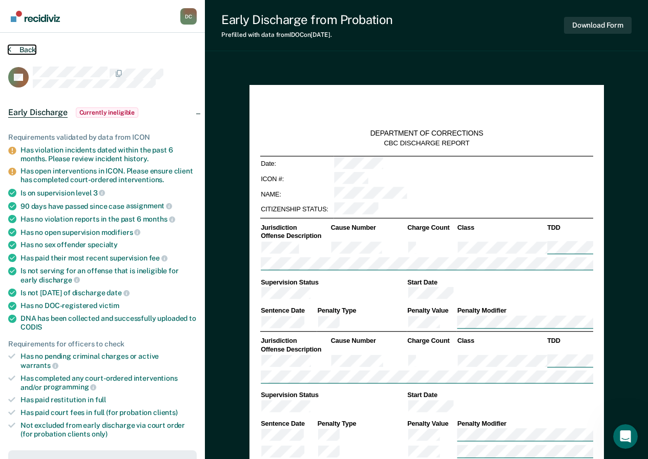
click at [11, 51] on button "Back" at bounding box center [22, 49] width 28 height 9
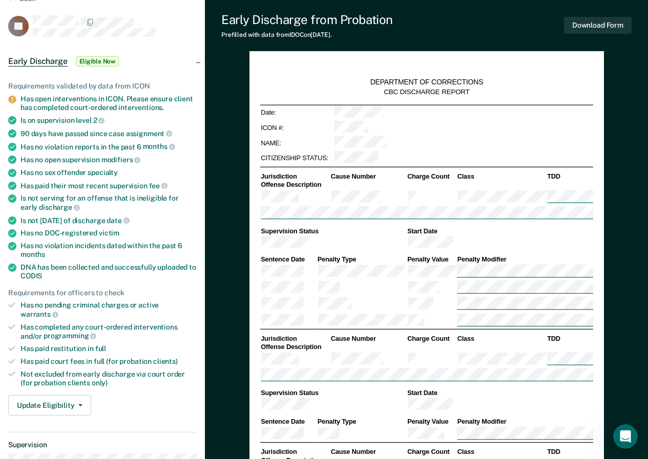
scroll to position [102, 0]
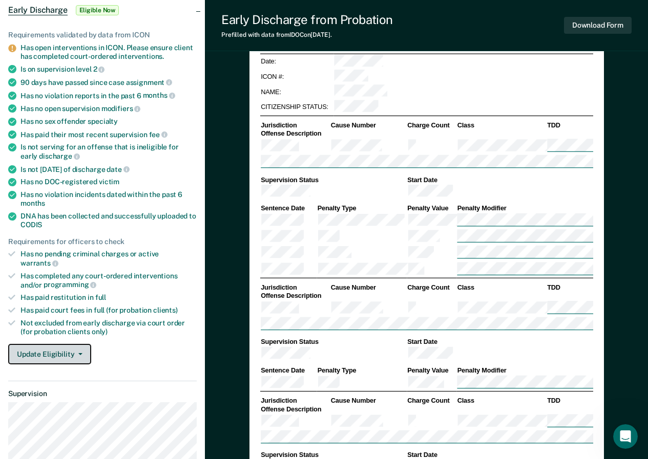
click at [60, 344] on button "Update Eligibility" at bounding box center [49, 354] width 83 height 20
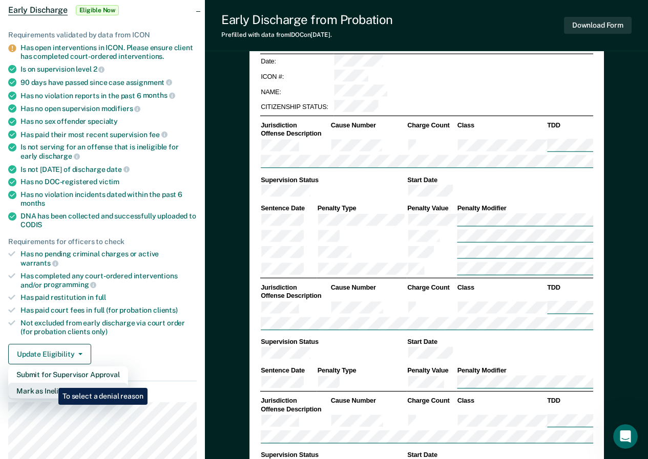
click at [51, 383] on button "Mark as Ineligible" at bounding box center [68, 391] width 120 height 16
type textarea "x"
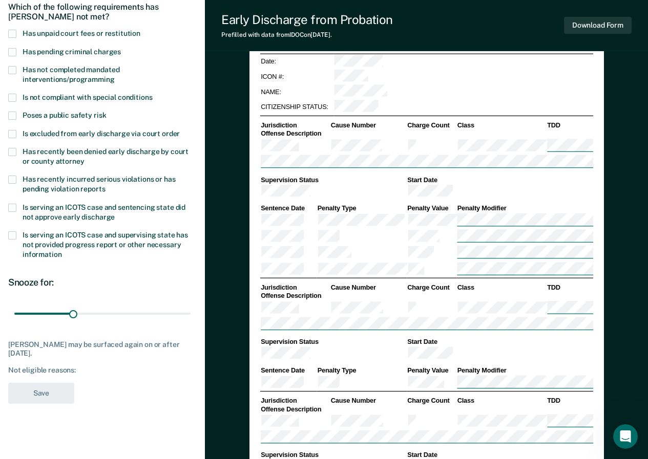
click at [15, 112] on span at bounding box center [12, 116] width 8 height 8
click at [106, 112] on input "Poses a public safety risk" at bounding box center [106, 112] width 0 height 0
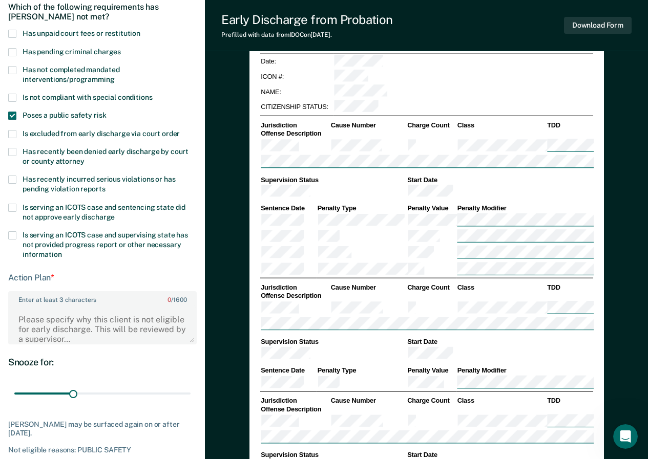
click at [14, 110] on div "Is not compliant with special conditions" at bounding box center [102, 103] width 188 height 18
click at [15, 99] on span at bounding box center [12, 98] width 8 height 8
click at [152, 94] on input "Is not compliant with special conditions" at bounding box center [152, 94] width 0 height 0
click at [10, 115] on span at bounding box center [12, 116] width 8 height 8
click at [106, 112] on input "Poses a public safety risk" at bounding box center [106, 112] width 0 height 0
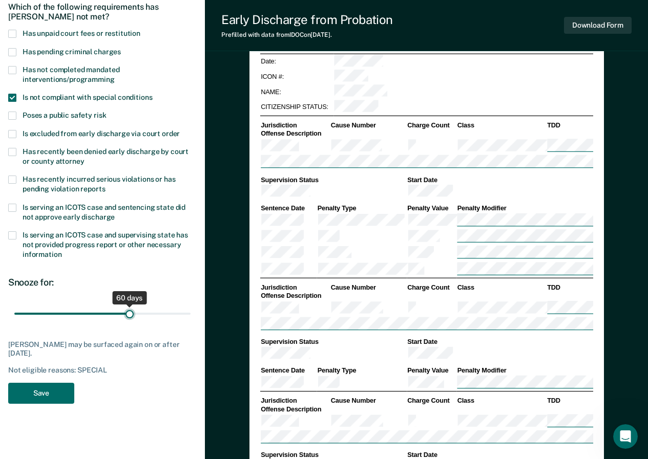
drag, startPoint x: 75, startPoint y: 314, endPoint x: 131, endPoint y: 314, distance: 55.8
type input "60"
click at [131, 314] on input "range" at bounding box center [102, 314] width 176 height 18
click at [62, 400] on button "Save" at bounding box center [41, 393] width 66 height 21
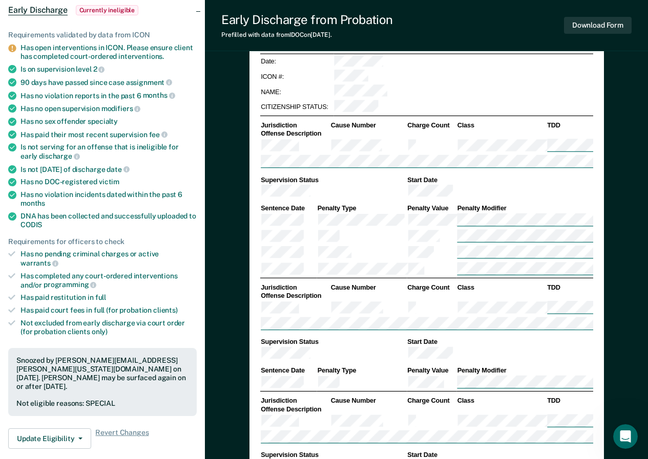
scroll to position [0, 0]
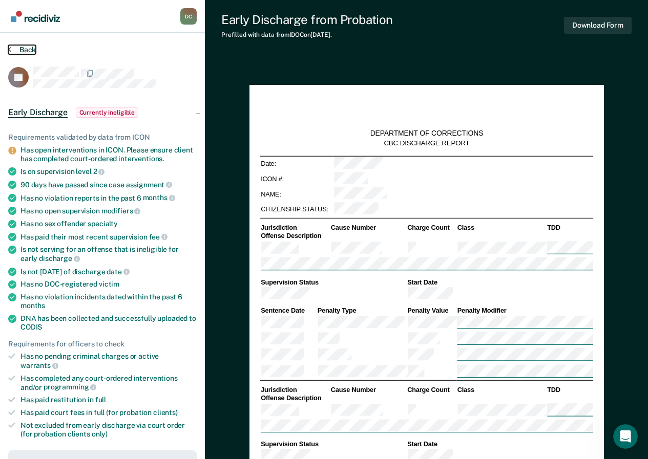
click at [10, 47] on icon at bounding box center [9, 49] width 3 height 8
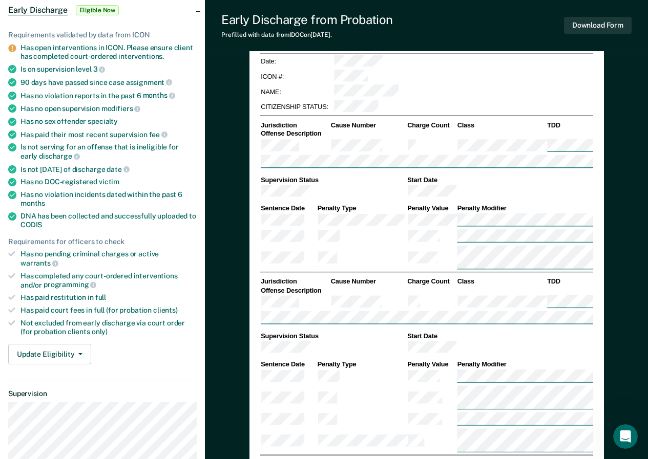
scroll to position [154, 0]
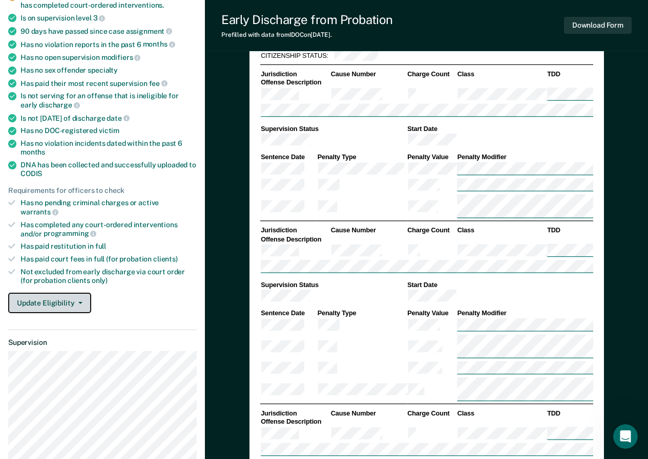
click at [57, 293] on button "Update Eligibility" at bounding box center [49, 303] width 83 height 20
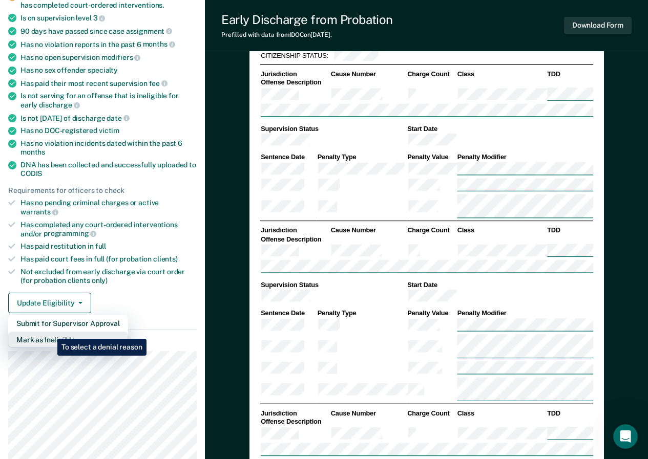
click at [50, 332] on button "Mark as Ineligible" at bounding box center [68, 340] width 120 height 16
type textarea "x"
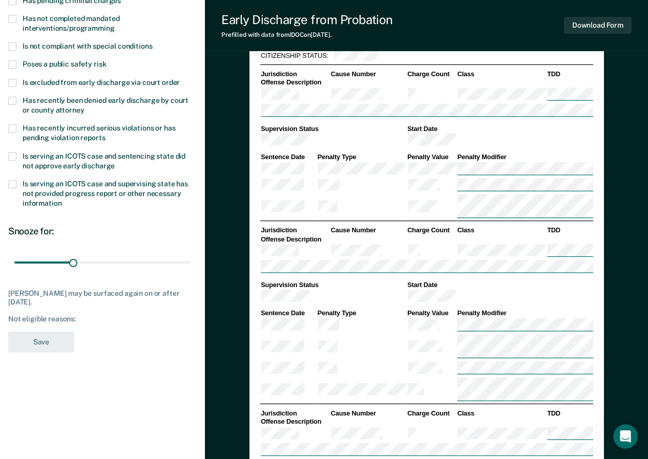
scroll to position [102, 0]
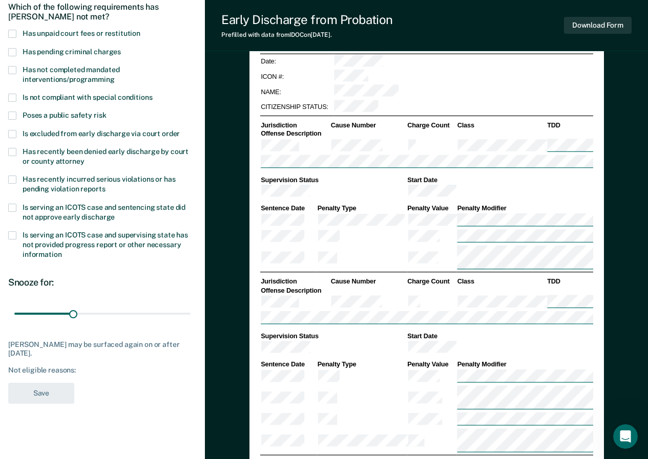
click at [15, 35] on span at bounding box center [12, 34] width 8 height 8
click at [140, 30] on input "Has unpaid court fees or restitution" at bounding box center [140, 30] width 0 height 0
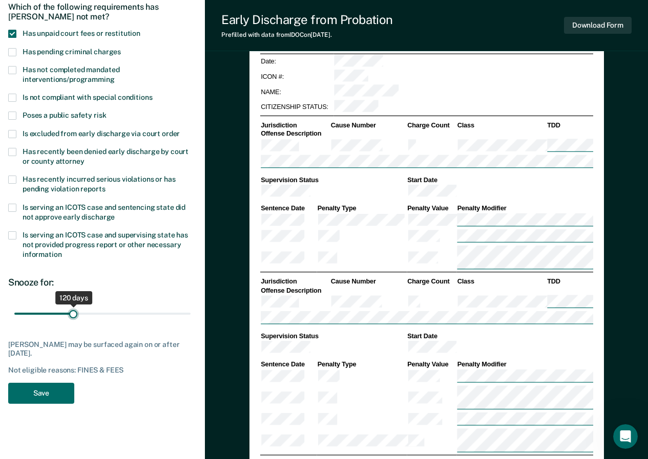
drag, startPoint x: 31, startPoint y: 311, endPoint x: 73, endPoint y: 311, distance: 42.0
type input "120"
click at [73, 311] on input "range" at bounding box center [102, 314] width 176 height 18
click at [48, 393] on button "Save" at bounding box center [41, 393] width 66 height 21
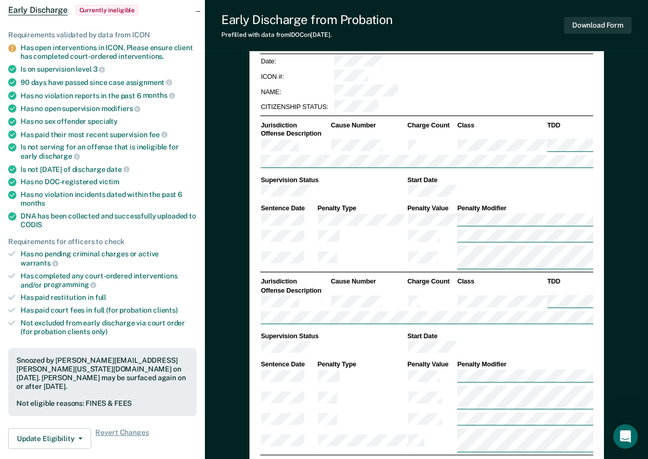
scroll to position [0, 0]
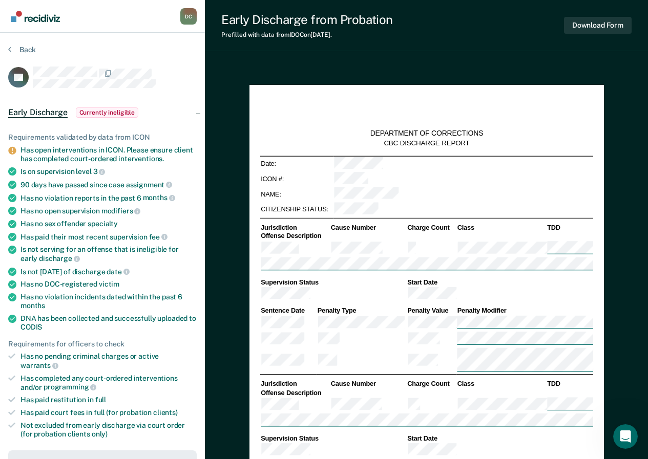
click at [8, 46] on section "Back TH Early Discharge Currently ineligible Requirements validated by data fro…" at bounding box center [102, 450] width 205 height 835
click at [10, 51] on icon at bounding box center [9, 49] width 3 height 8
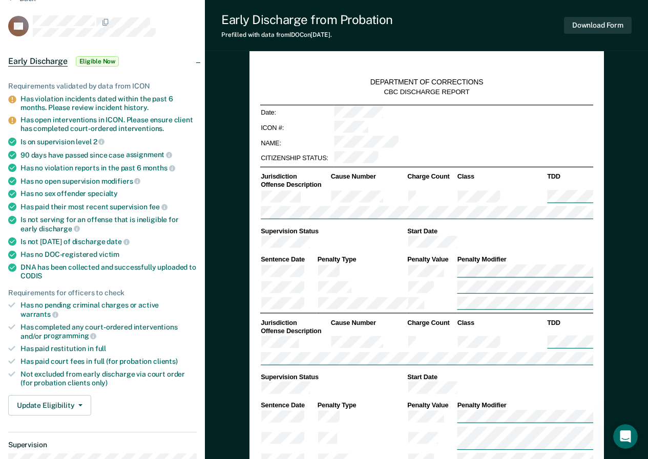
scroll to position [102, 0]
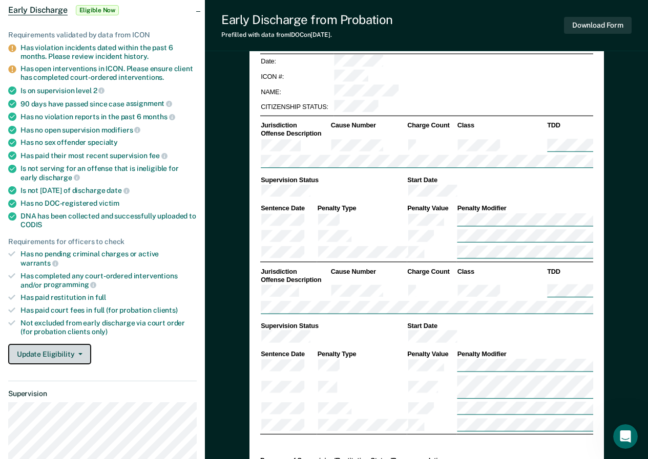
click at [71, 346] on button "Update Eligibility" at bounding box center [49, 354] width 83 height 20
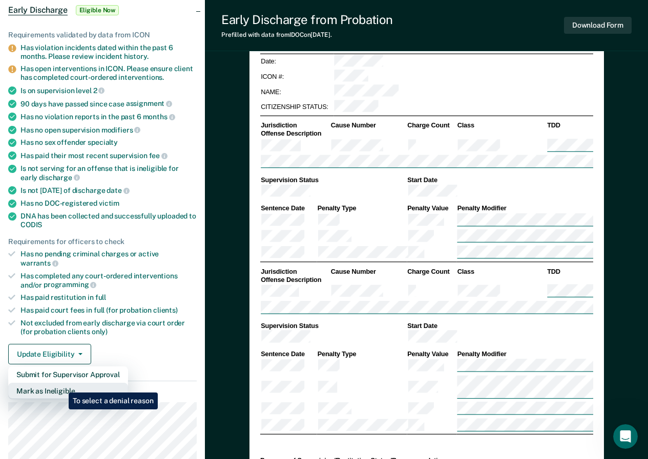
click at [61, 385] on button "Mark as Ineligible" at bounding box center [68, 391] width 120 height 16
type textarea "x"
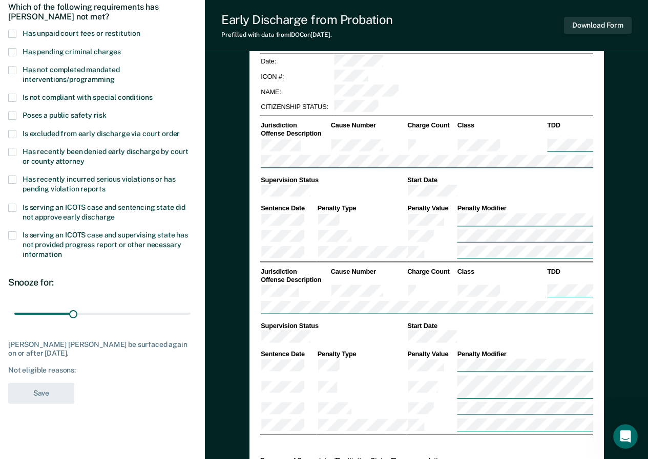
click at [10, 36] on span at bounding box center [12, 34] width 8 height 8
click at [140, 30] on input "Has unpaid court fees or restitution" at bounding box center [140, 30] width 0 height 0
click at [15, 96] on label "Is not compliant with special conditions" at bounding box center [102, 99] width 188 height 10
click at [152, 94] on input "Is not compliant with special conditions" at bounding box center [152, 94] width 0 height 0
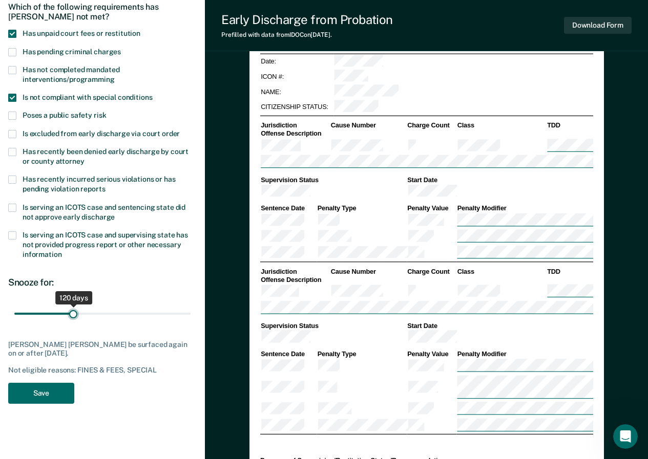
drag, startPoint x: 33, startPoint y: 314, endPoint x: 73, endPoint y: 312, distance: 40.0
type input "120"
click at [73, 312] on input "range" at bounding box center [102, 314] width 176 height 18
click at [58, 393] on button "Save" at bounding box center [41, 393] width 66 height 21
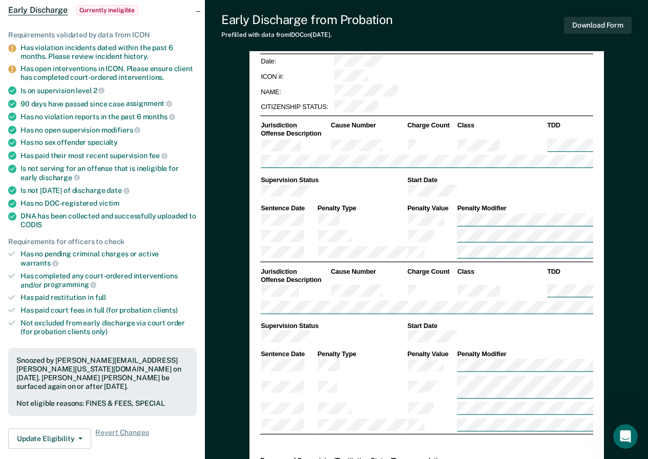
scroll to position [0, 0]
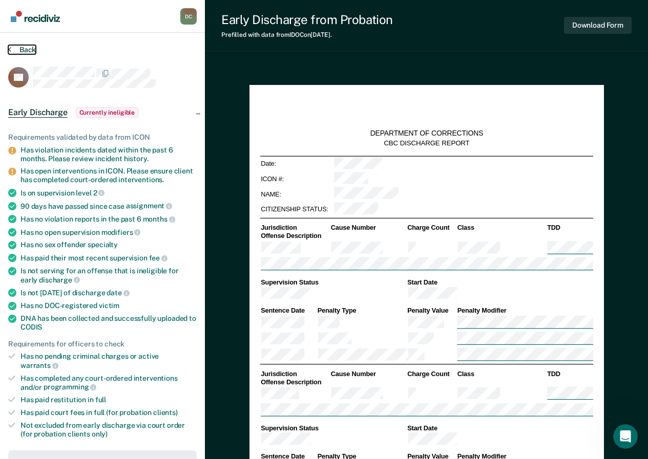
click at [12, 51] on button "Back" at bounding box center [22, 49] width 28 height 9
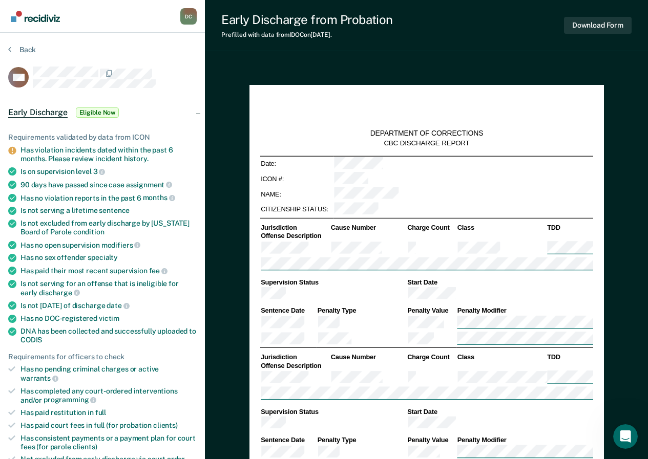
scroll to position [205, 0]
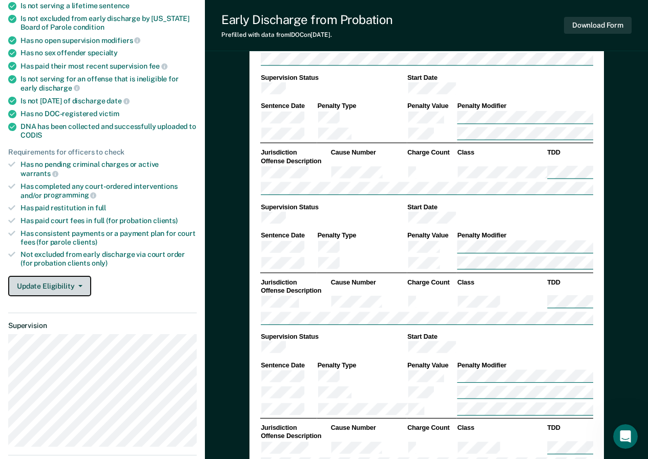
click at [68, 279] on button "Update Eligibility" at bounding box center [49, 286] width 83 height 20
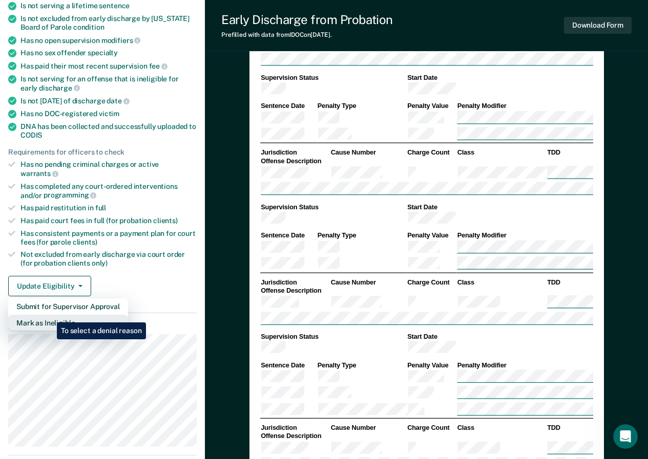
click at [49, 315] on button "Mark as Ineligible" at bounding box center [68, 323] width 120 height 16
type textarea "x"
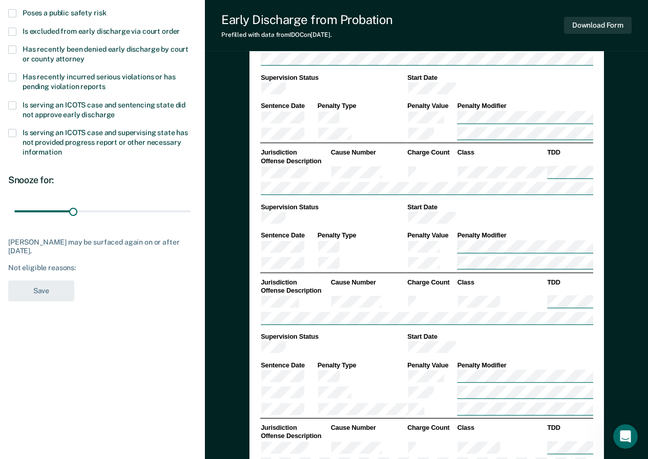
scroll to position [0, 0]
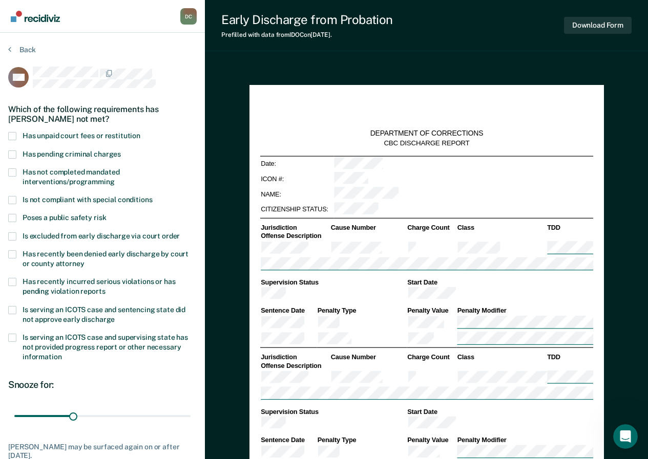
click at [12, 133] on span at bounding box center [12, 136] width 8 height 8
click at [140, 132] on input "Has unpaid court fees or restitution" at bounding box center [140, 132] width 0 height 0
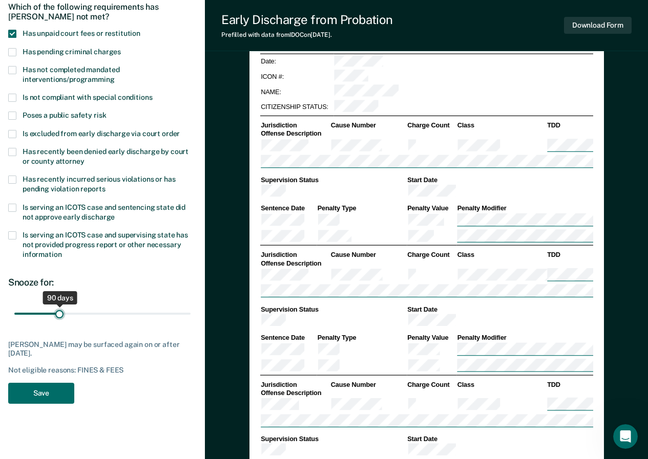
drag, startPoint x: 30, startPoint y: 314, endPoint x: 59, endPoint y: 314, distance: 29.7
type input "90"
click at [59, 314] on input "range" at bounding box center [102, 314] width 176 height 18
click at [65, 393] on button "Save" at bounding box center [41, 393] width 66 height 21
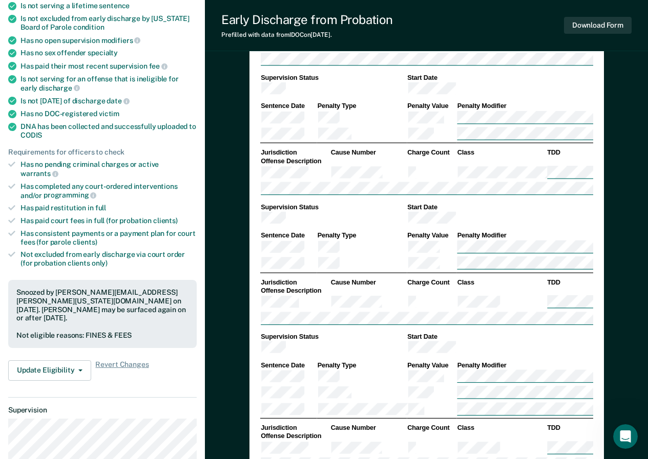
scroll to position [0, 0]
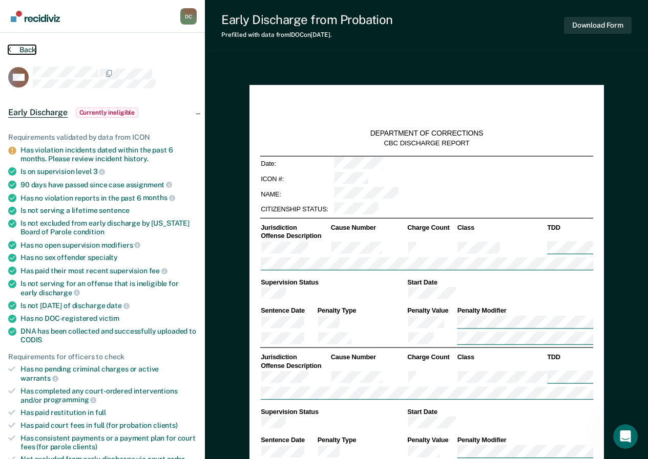
click at [8, 50] on icon at bounding box center [9, 49] width 3 height 8
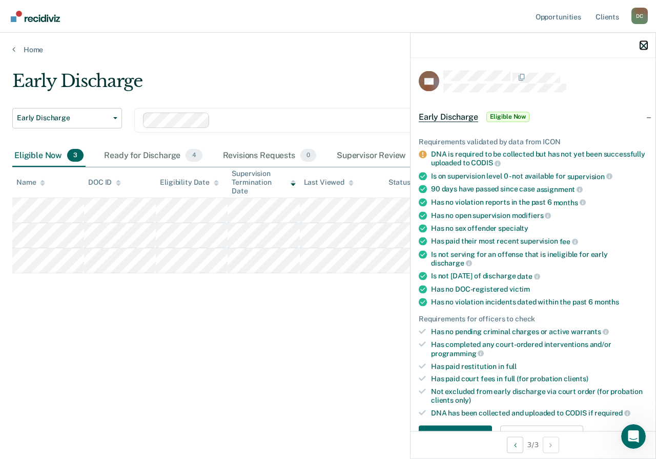
click at [640, 47] on icon "button" at bounding box center [643, 45] width 7 height 7
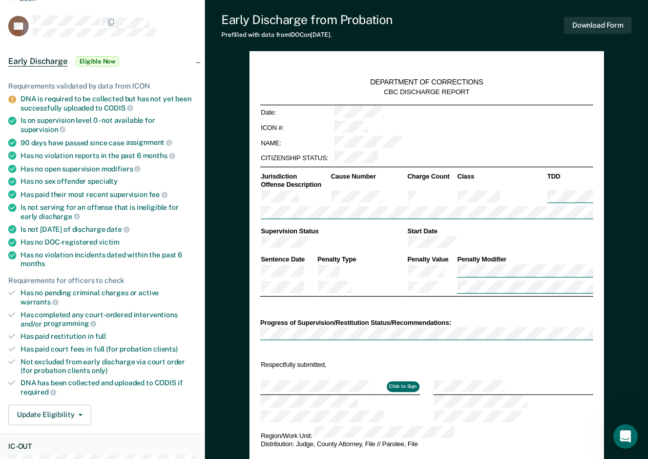
scroll to position [102, 0]
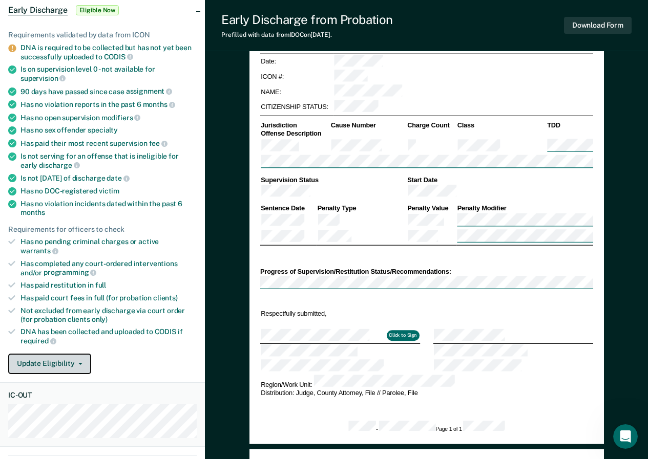
click at [61, 357] on button "Update Eligibility" at bounding box center [49, 364] width 83 height 20
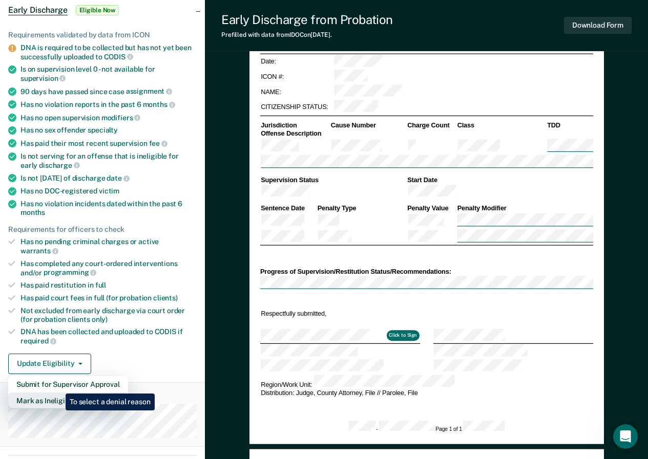
click at [58, 393] on button "Mark as Ineligible" at bounding box center [68, 401] width 120 height 16
type textarea "x"
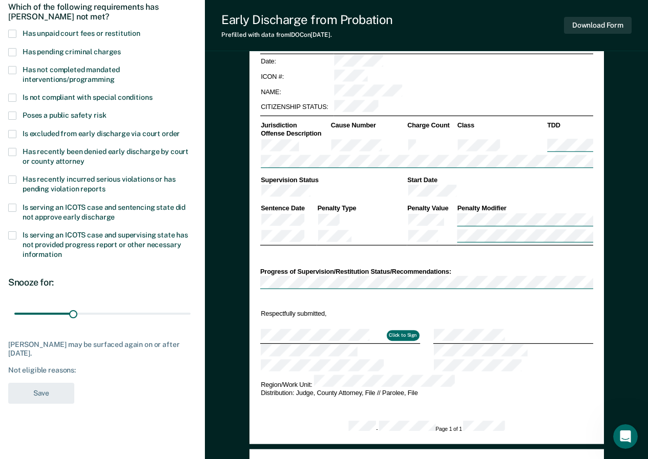
click at [12, 70] on span at bounding box center [12, 70] width 8 height 8
click at [115, 76] on input "Has not completed mandated interventions/programming" at bounding box center [115, 76] width 0 height 0
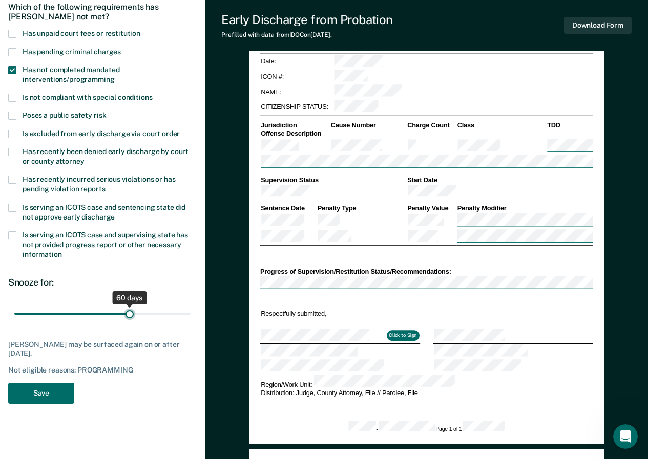
drag, startPoint x: 75, startPoint y: 313, endPoint x: 130, endPoint y: 312, distance: 54.8
type input "60"
click at [130, 312] on input "range" at bounding box center [102, 314] width 176 height 18
click at [41, 393] on button "Save" at bounding box center [41, 393] width 66 height 21
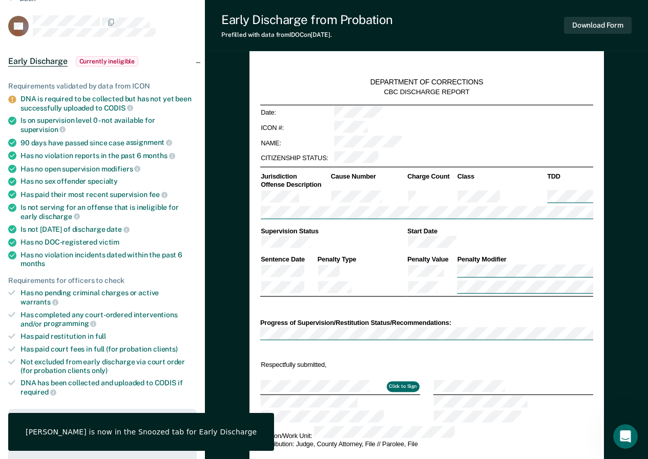
scroll to position [0, 0]
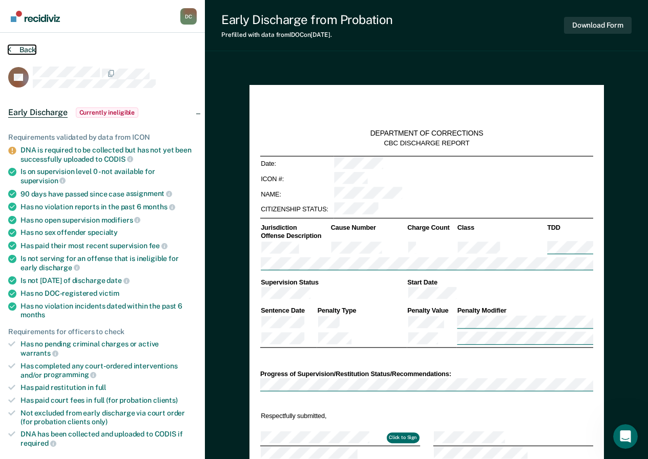
click at [10, 52] on icon at bounding box center [9, 49] width 3 height 8
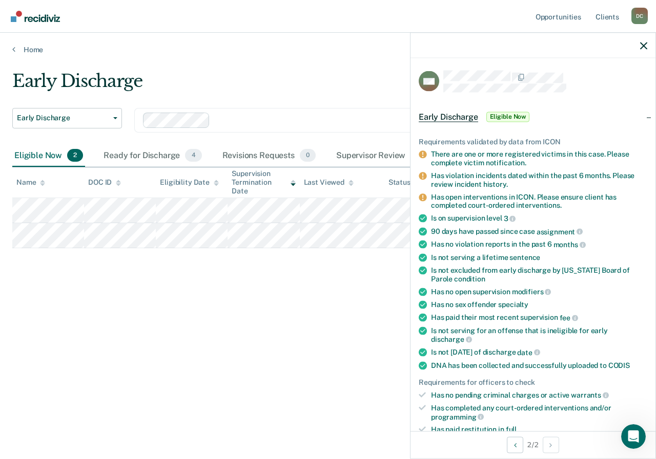
click at [265, 278] on div "Early Discharge Early Discharge Early Discharge Clear officers Eligible Now 2 R…" at bounding box center [327, 227] width 631 height 312
click at [637, 45] on div at bounding box center [532, 46] width 245 height 26
click at [642, 46] on icon "button" at bounding box center [643, 45] width 7 height 7
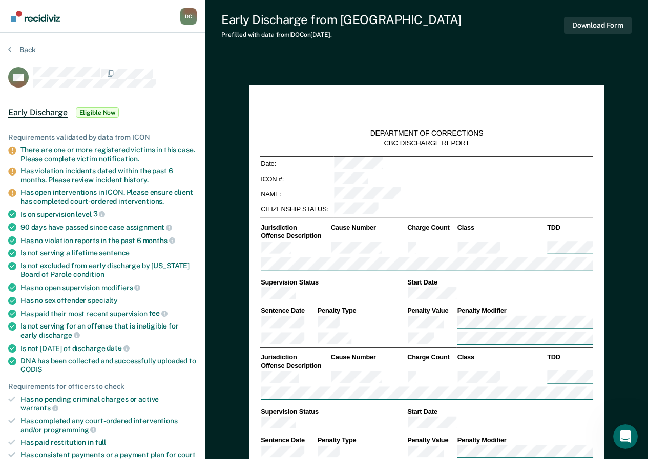
type textarea "x"
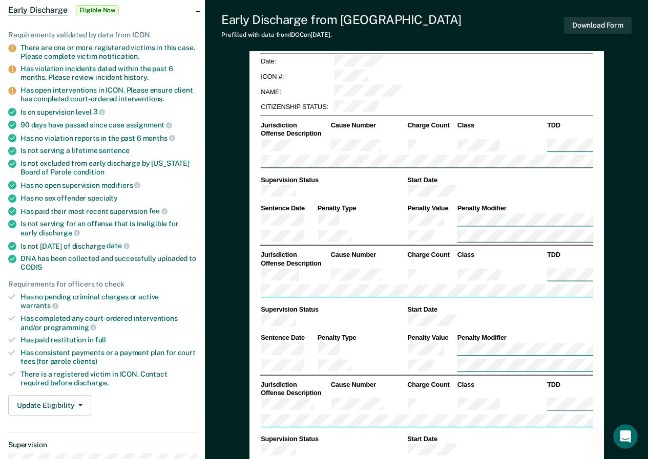
scroll to position [205, 0]
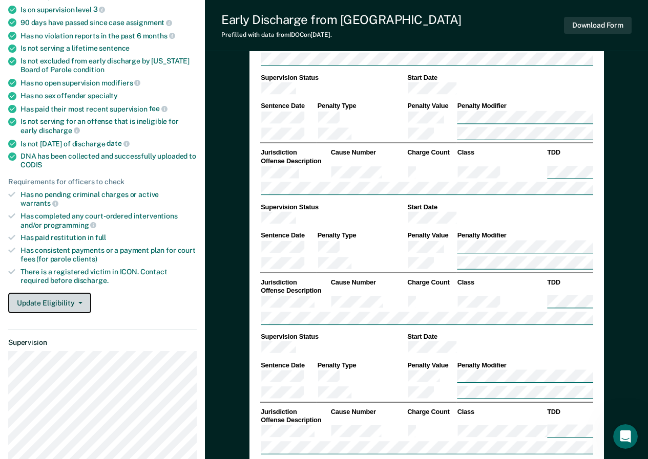
click at [48, 298] on button "Update Eligibility" at bounding box center [49, 303] width 83 height 20
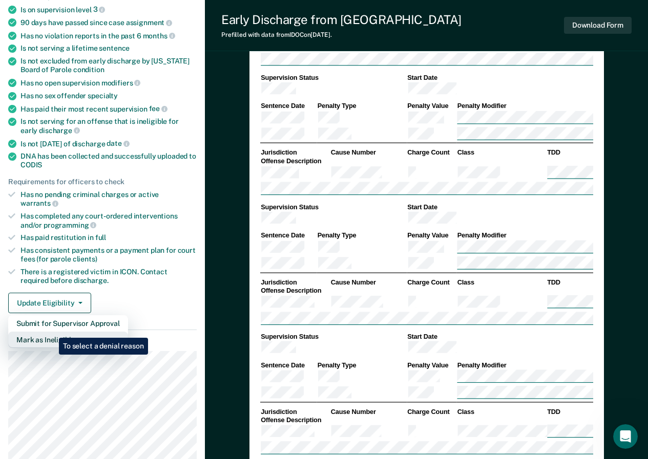
click at [51, 332] on button "Mark as Ineligible" at bounding box center [68, 340] width 120 height 16
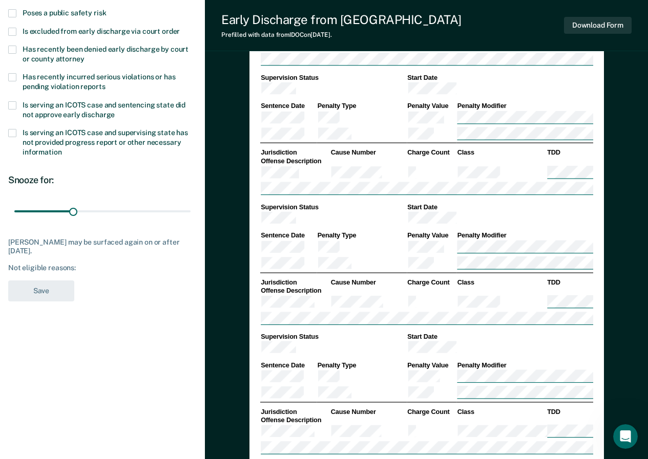
scroll to position [0, 0]
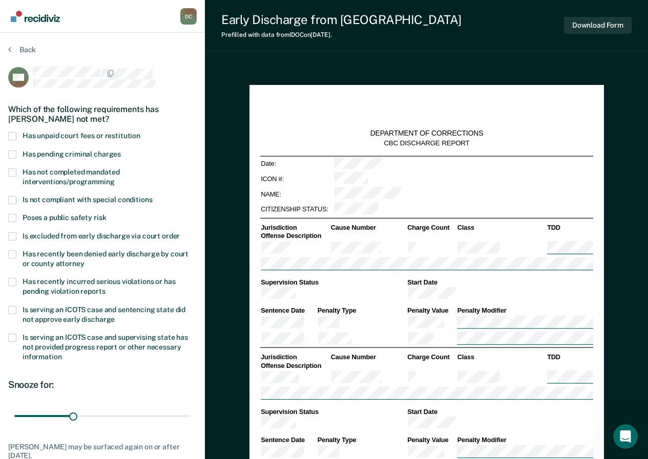
click at [16, 133] on label "Has unpaid court fees or restitution" at bounding box center [102, 137] width 188 height 10
click at [140, 132] on input "Has unpaid court fees or restitution" at bounding box center [140, 132] width 0 height 0
drag, startPoint x: 34, startPoint y: 420, endPoint x: 73, endPoint y: 421, distance: 38.9
type input "120"
click at [73, 421] on input "range" at bounding box center [102, 416] width 176 height 18
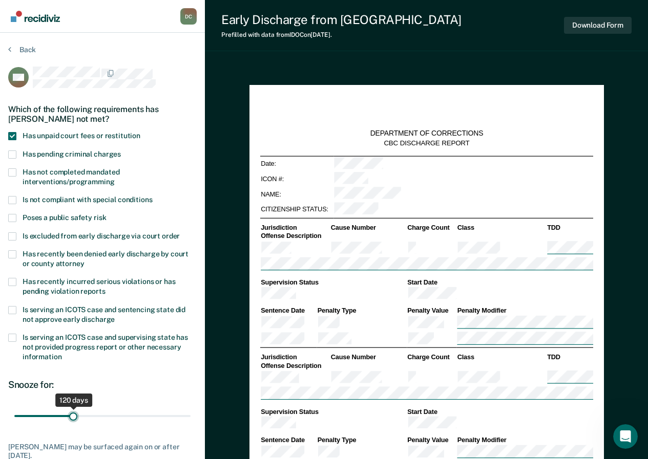
scroll to position [205, 0]
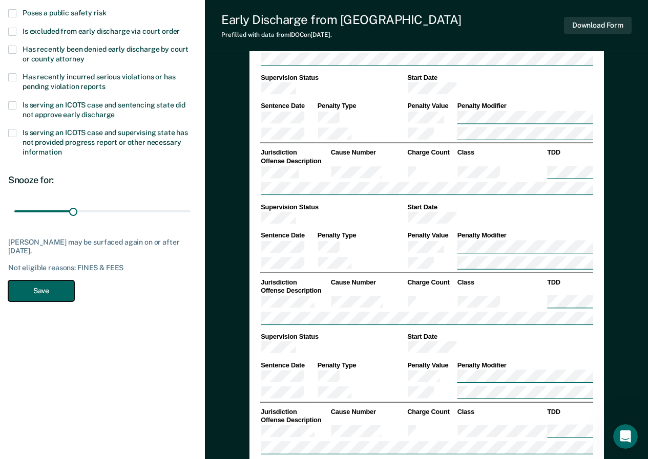
click at [65, 299] on button "Save" at bounding box center [41, 291] width 66 height 21
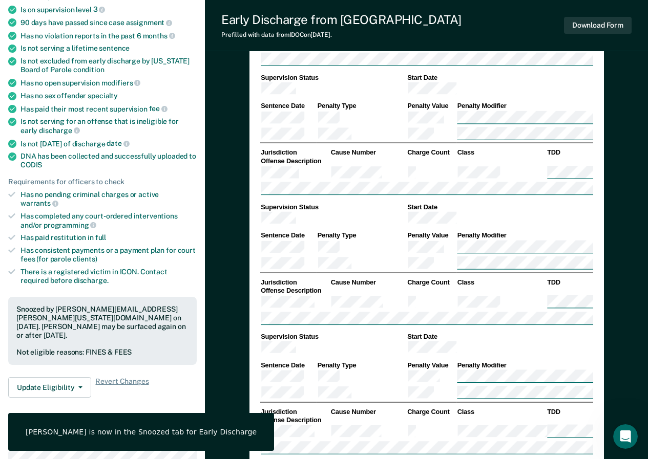
scroll to position [0, 0]
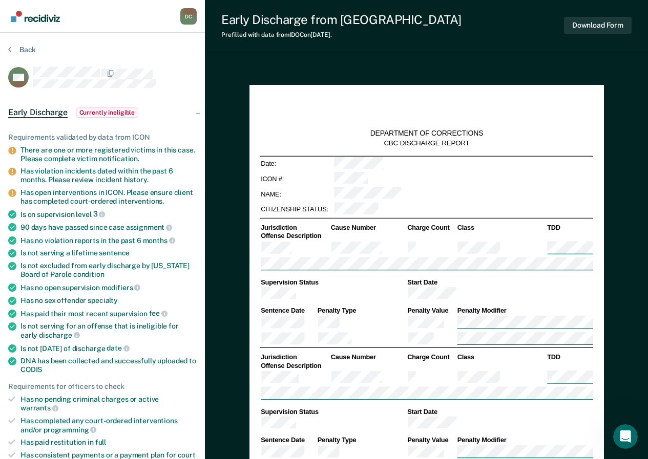
click at [12, 50] on button "Back" at bounding box center [22, 49] width 28 height 9
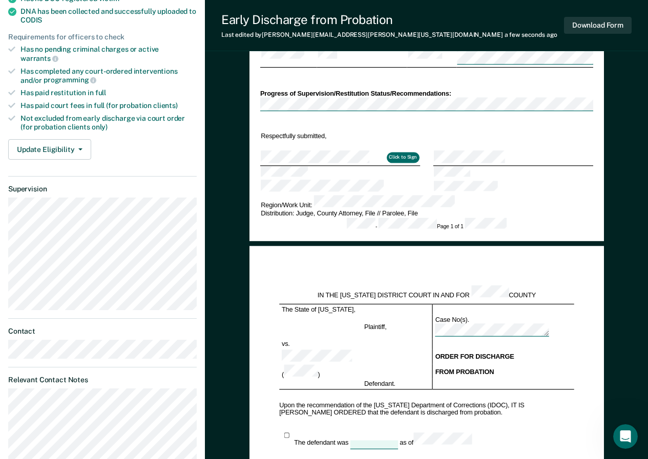
scroll to position [51, 0]
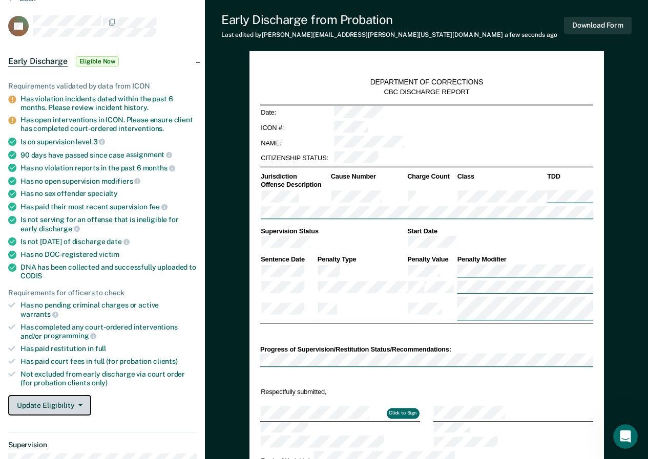
click at [61, 395] on button "Update Eligibility" at bounding box center [49, 405] width 83 height 20
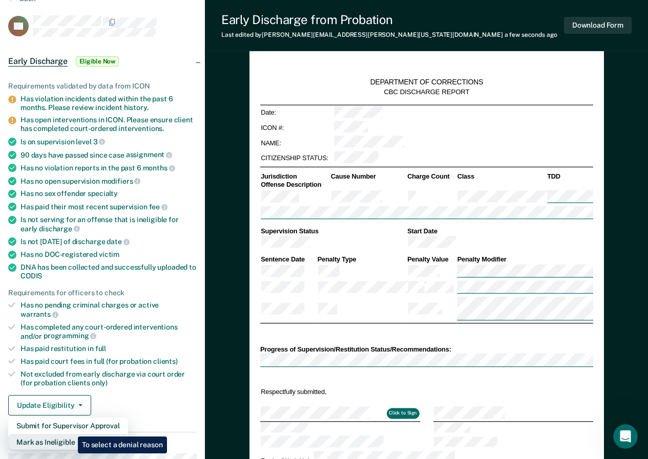
click at [70, 434] on button "Mark as Ineligible" at bounding box center [68, 442] width 120 height 16
type textarea "x"
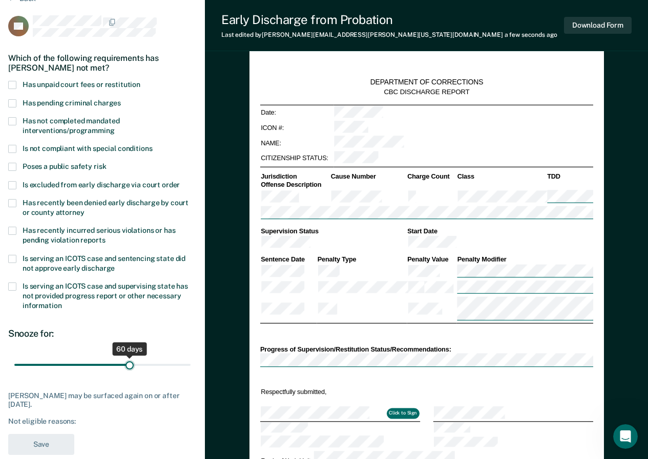
drag, startPoint x: 75, startPoint y: 364, endPoint x: 129, endPoint y: 364, distance: 53.8
type input "60"
click at [129, 364] on input "range" at bounding box center [102, 365] width 176 height 18
click at [12, 149] on span at bounding box center [12, 149] width 8 height 8
click at [152, 145] on input "Is not compliant with special conditions" at bounding box center [152, 145] width 0 height 0
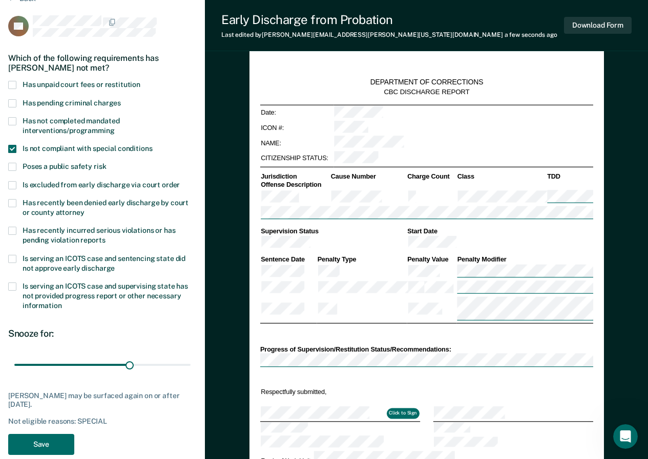
click at [13, 121] on span at bounding box center [12, 121] width 8 height 8
click at [115, 127] on input "Has not completed mandated interventions/programming" at bounding box center [115, 127] width 0 height 0
click at [55, 439] on button "Save" at bounding box center [41, 444] width 66 height 21
type textarea "x"
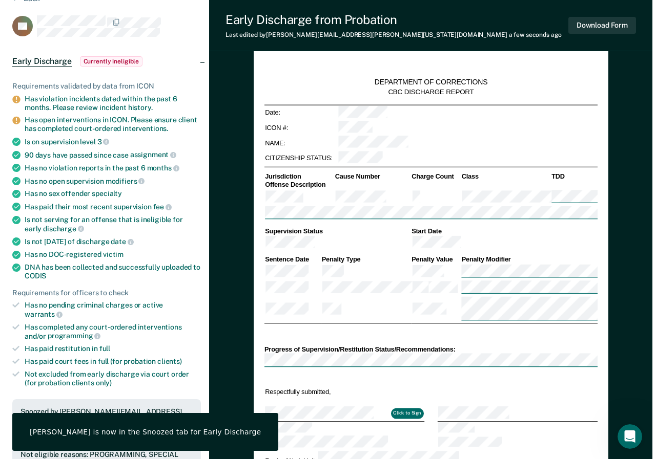
scroll to position [0, 0]
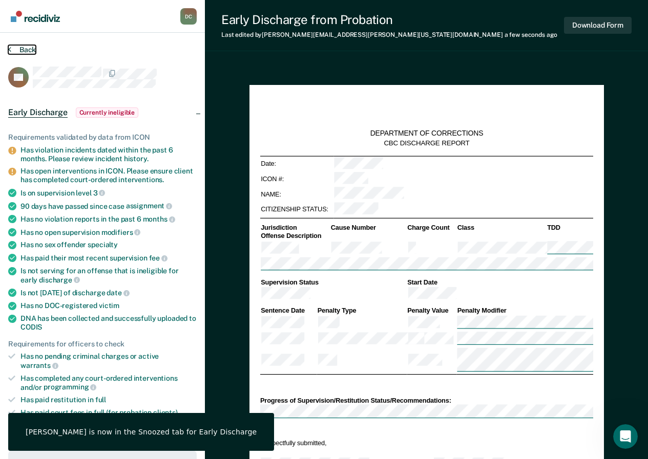
click at [12, 47] on button "Back" at bounding box center [22, 49] width 28 height 9
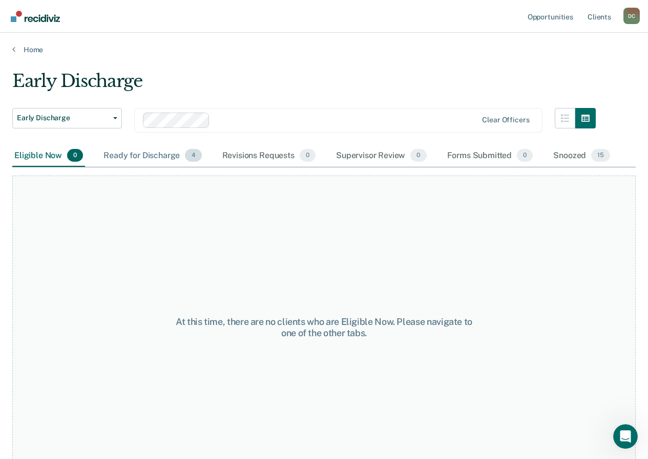
click at [154, 155] on div "Ready for Discharge 4" at bounding box center [152, 156] width 102 height 23
